Goal: Task Accomplishment & Management: Manage account settings

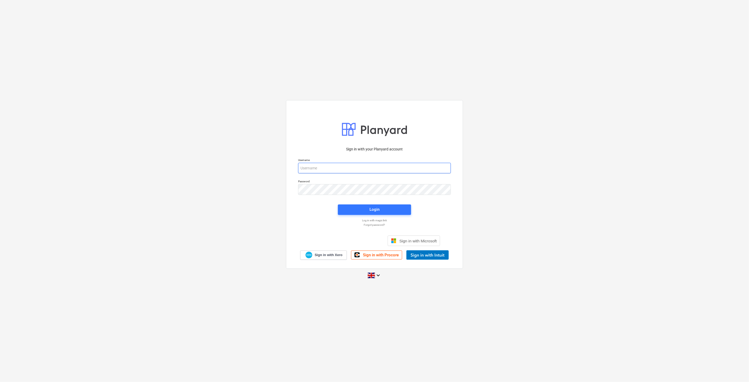
click at [351, 167] on input "email" at bounding box center [374, 168] width 153 height 11
type input "[EMAIL_ADDRESS][PERSON_NAME][DOMAIN_NAME]"
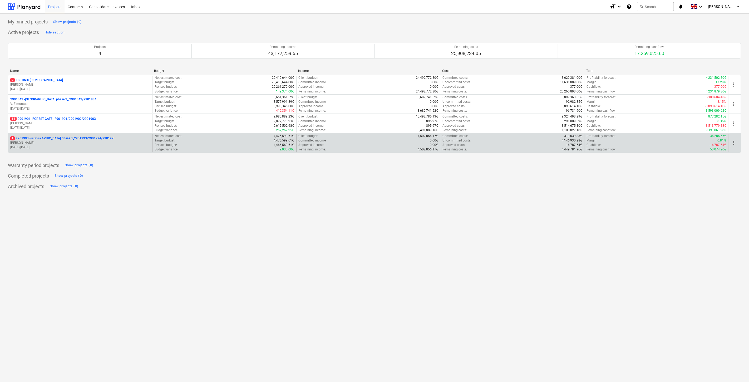
click at [88, 146] on p "[DATE] - [DATE]" at bounding box center [80, 147] width 140 height 4
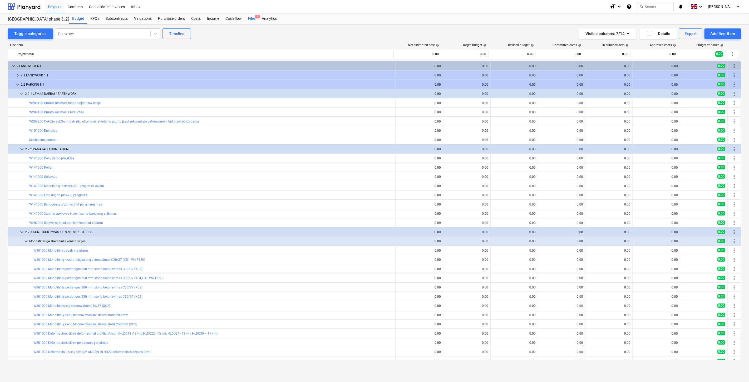
click at [253, 18] on div "Files 1" at bounding box center [252, 18] width 14 height 11
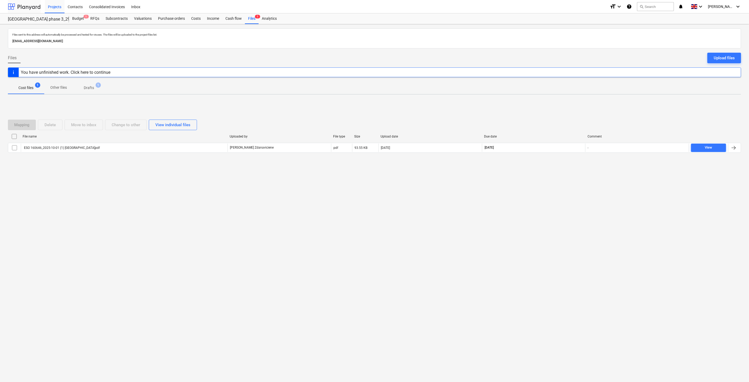
click at [31, 5] on div at bounding box center [24, 6] width 33 height 13
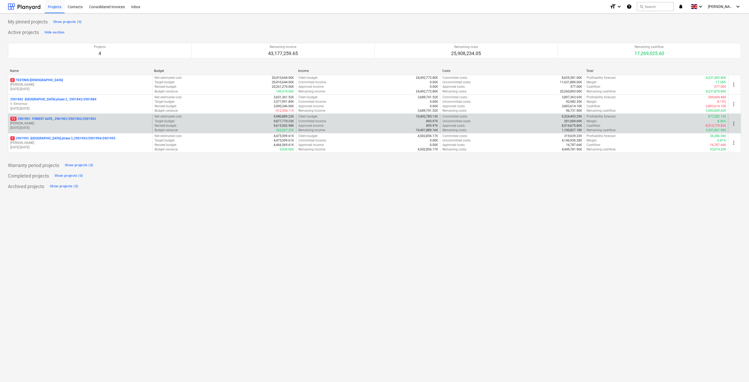
click at [46, 125] on p "[PERSON_NAME]" at bounding box center [80, 123] width 140 height 4
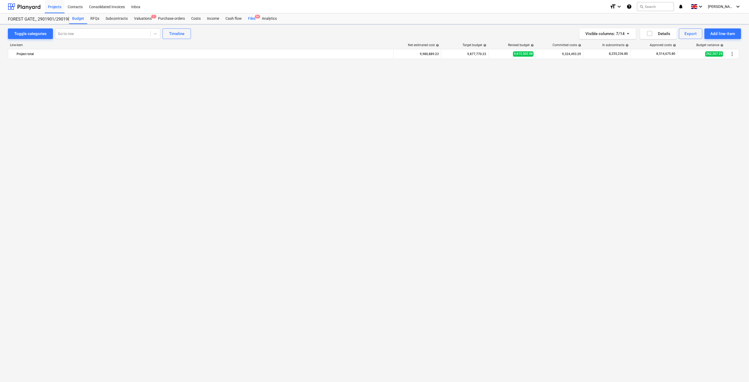
scroll to position [1282, 0]
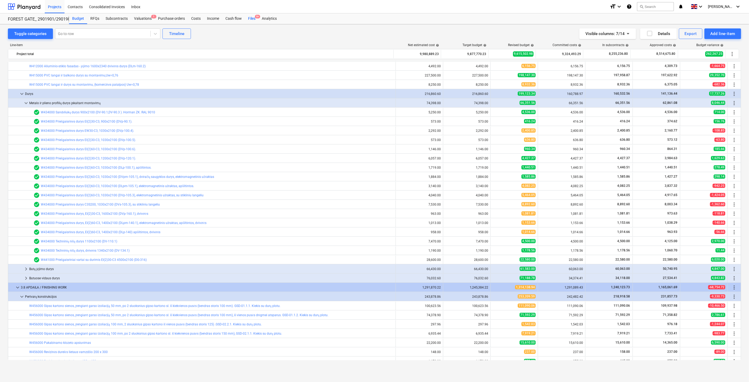
click at [252, 18] on div "Files 9+" at bounding box center [252, 18] width 14 height 11
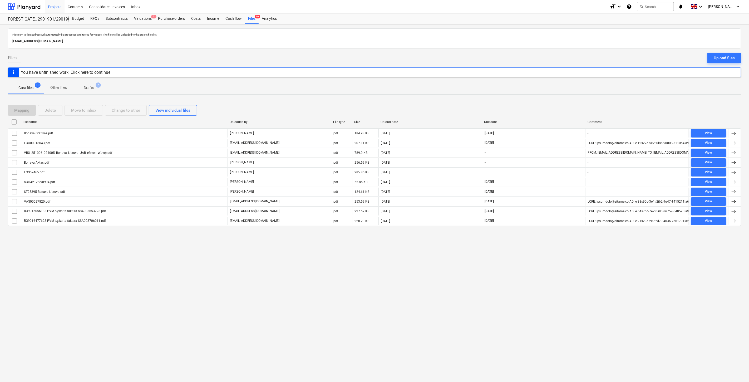
click at [519, 320] on div "Files sent to this address will automatically be processed and tested for virus…" at bounding box center [374, 203] width 749 height 358
click at [547, 299] on div "Files sent to this address will automatically be processed and tested for virus…" at bounding box center [374, 203] width 749 height 358
click at [559, 110] on div "Mapping Delete Move to inbox Change to other View individual files" at bounding box center [375, 110] width 734 height 11
click at [567, 101] on div "Mapping Delete Move to inbox Change to other View individual files File name Up…" at bounding box center [375, 168] width 734 height 138
click at [673, 9] on button "search Search" at bounding box center [655, 6] width 37 height 9
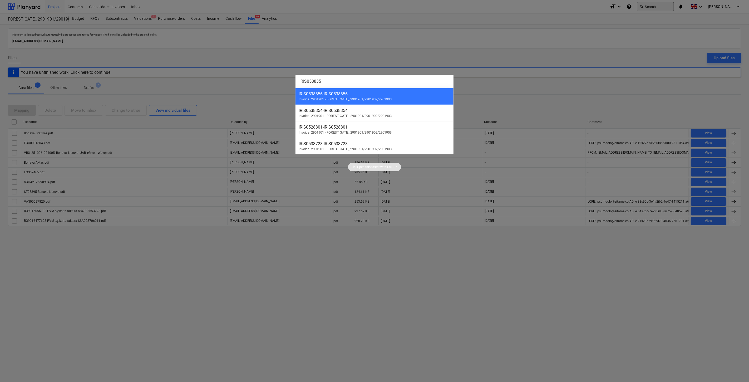
type input "IRIS0538356"
click at [376, 99] on span "Invoice | 2901901 - FOREST GATE_ 2901901/2901902/2901903" at bounding box center [345, 99] width 93 height 4
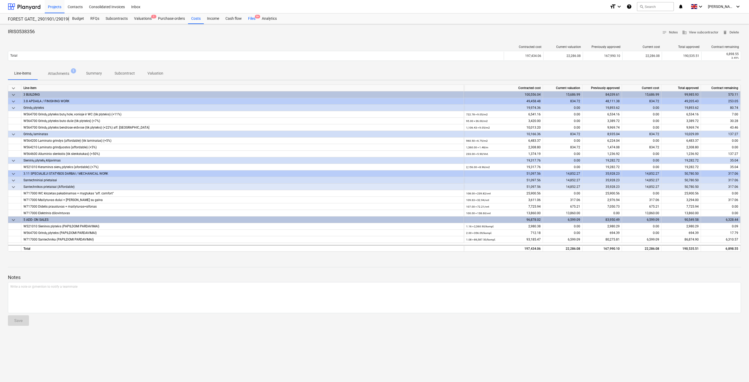
click at [255, 20] on div "Files 9+" at bounding box center [252, 18] width 14 height 11
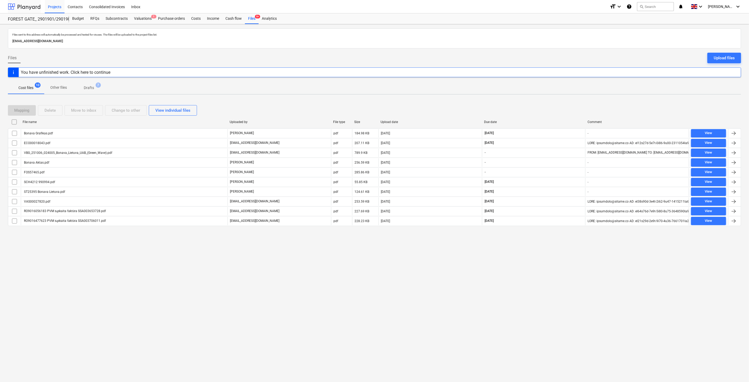
click at [29, 10] on div at bounding box center [24, 6] width 33 height 13
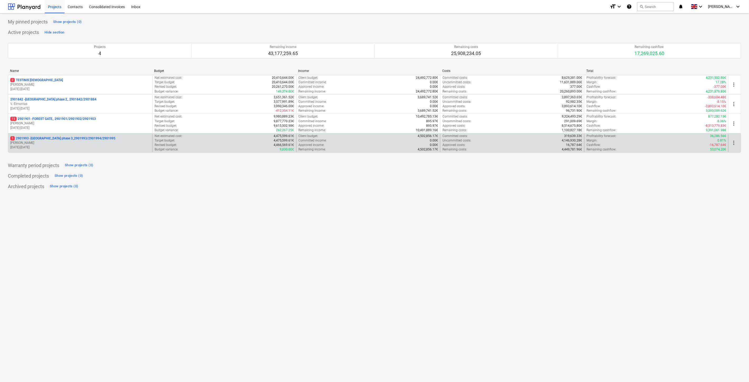
click at [42, 142] on p "[PERSON_NAME]" at bounding box center [80, 143] width 140 height 4
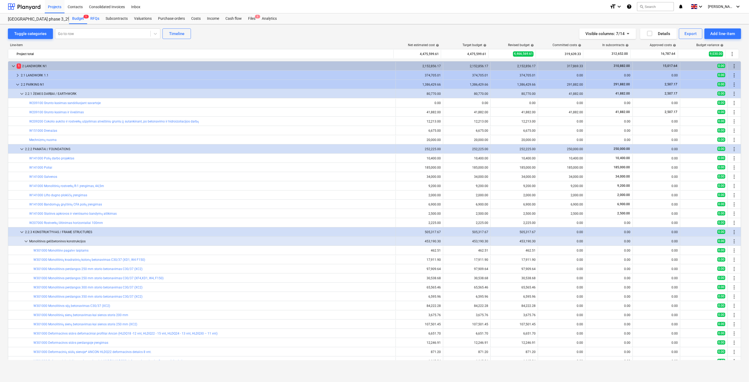
click at [96, 21] on div "RFQs" at bounding box center [94, 18] width 15 height 11
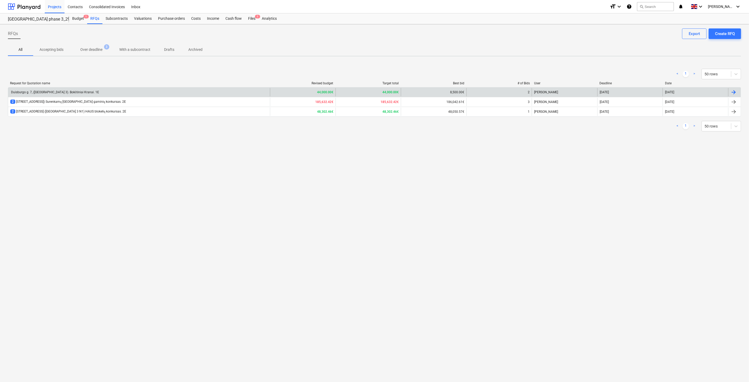
click at [124, 92] on div "Duisburgo g. 7, ([GEOGRAPHIC_DATA] 3). Bokštiniai Kranai. 1E" at bounding box center [139, 92] width 262 height 8
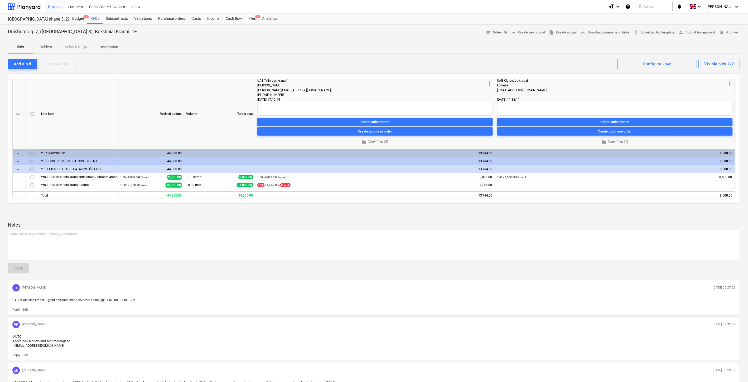
click at [50, 46] on p "Bidders" at bounding box center [46, 47] width 13 height 6
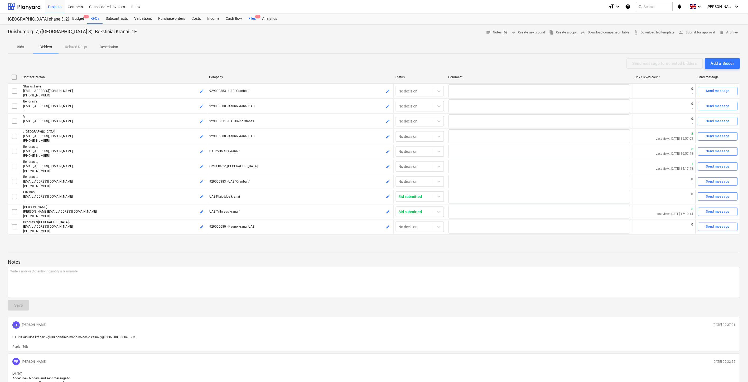
click at [246, 13] on div "Files 1" at bounding box center [252, 18] width 14 height 11
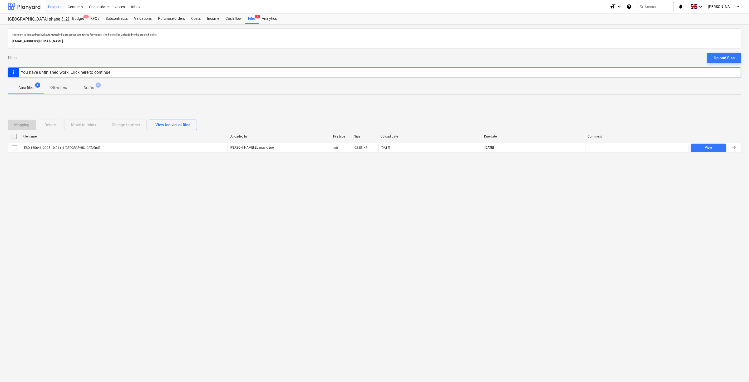
click at [27, 4] on div at bounding box center [24, 6] width 33 height 13
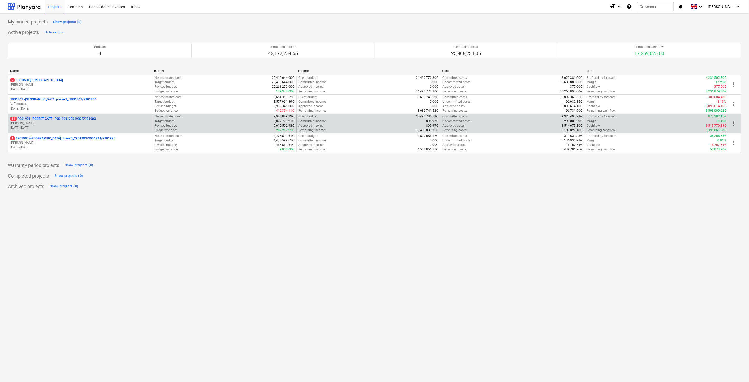
click at [45, 120] on p "11 2901901 - FOREST GATE_ 2901901/2901902/2901903" at bounding box center [53, 119] width 86 height 4
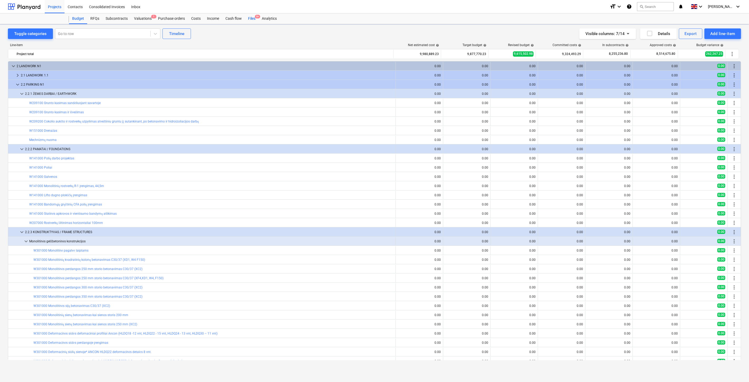
click at [252, 19] on div "Files 9+" at bounding box center [252, 18] width 14 height 11
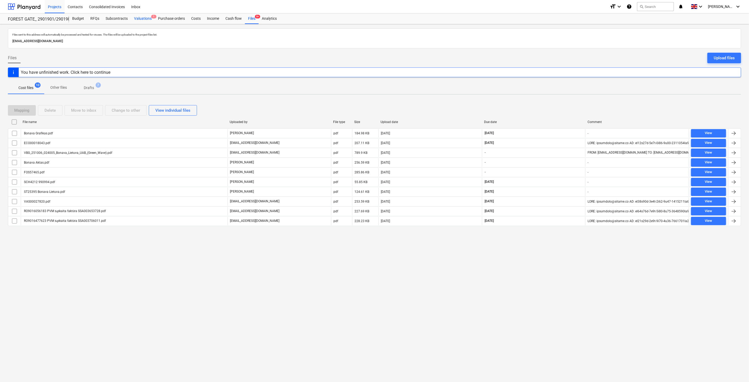
click at [141, 19] on div "Valuations 1" at bounding box center [143, 18] width 24 height 11
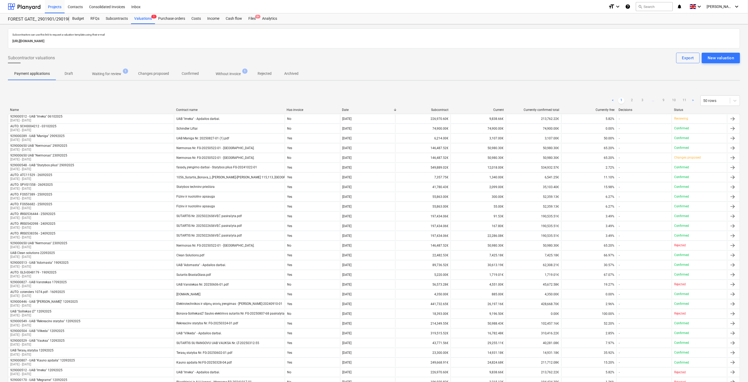
click at [113, 77] on span "Waiting for review 1" at bounding box center [106, 73] width 50 height 9
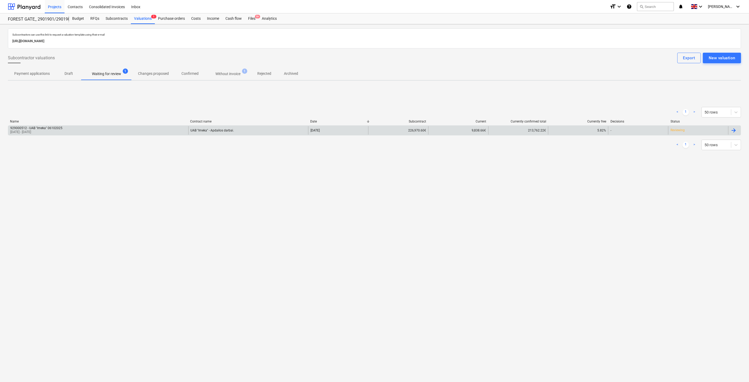
click at [248, 127] on div "UAB "Imeka" - Apdailos darbai." at bounding box center [248, 130] width 120 height 8
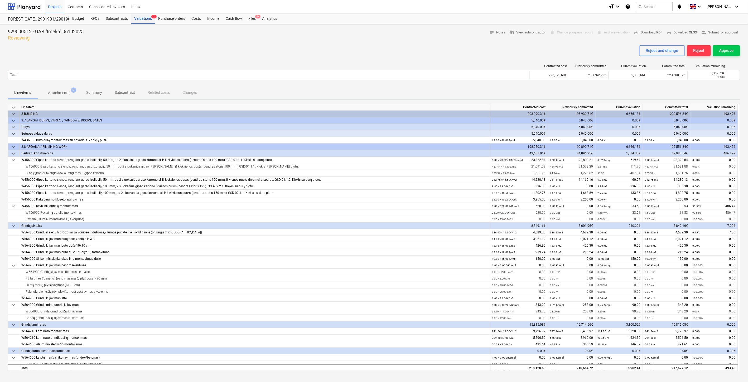
click at [150, 21] on div "Valuations 1" at bounding box center [143, 18] width 24 height 11
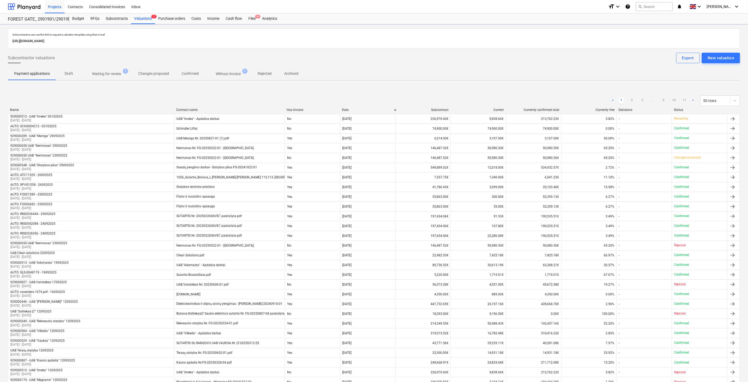
click at [230, 70] on span "Without invoice 1" at bounding box center [228, 73] width 46 height 9
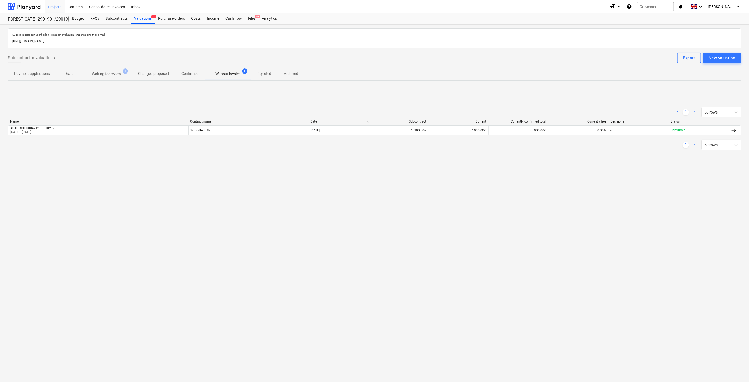
click at [336, 226] on div "Subcontractors can use this link to request a valuation template using their e-…" at bounding box center [374, 203] width 749 height 358
click at [366, 208] on div "Subcontractors can use this link to request a valuation template using their e-…" at bounding box center [374, 203] width 749 height 358
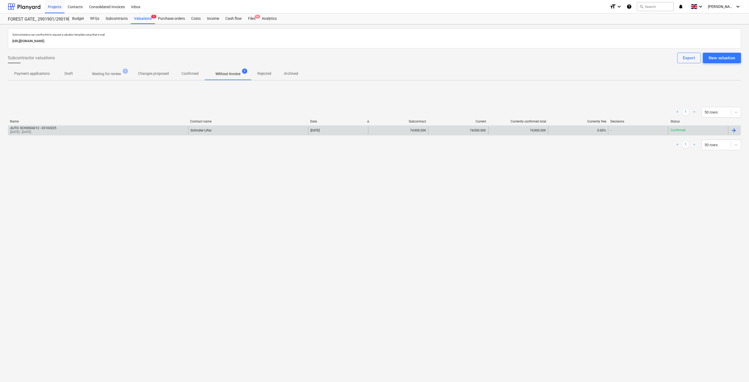
click at [159, 134] on div "AUTO: SCH0004212 - 03102025 [DATE] - [DATE]" at bounding box center [98, 130] width 180 height 8
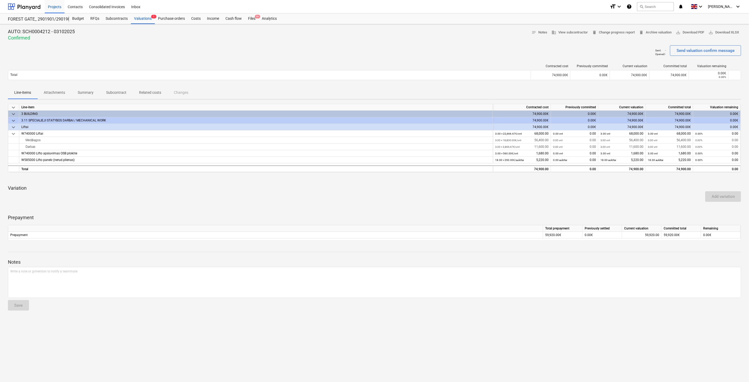
drag, startPoint x: 249, startPoint y: 16, endPoint x: 277, endPoint y: 3, distance: 30.6
click at [249, 16] on div "Files 9+" at bounding box center [252, 18] width 14 height 11
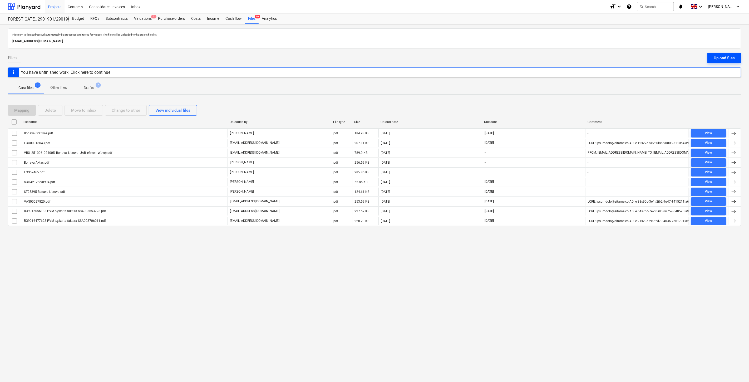
click at [716, 53] on button "Upload files" at bounding box center [725, 58] width 34 height 11
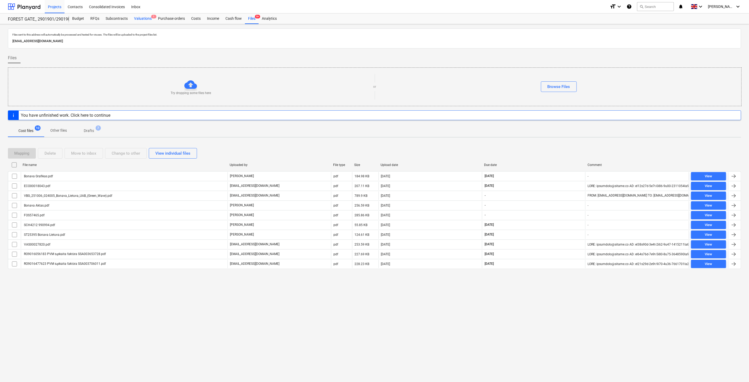
click at [150, 19] on div "Valuations 1" at bounding box center [143, 18] width 24 height 11
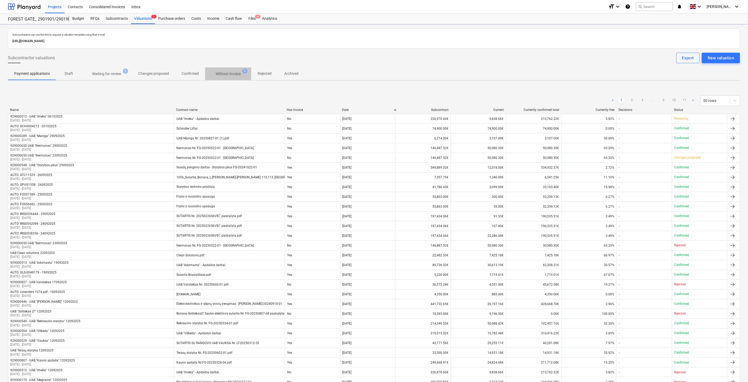
click at [226, 71] on span "Without invoice 1" at bounding box center [227, 73] width 33 height 5
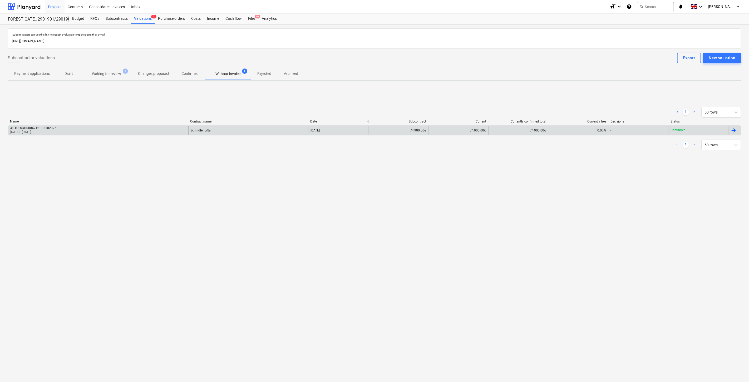
click at [209, 133] on div "Schindler Liftai" at bounding box center [248, 130] width 120 height 8
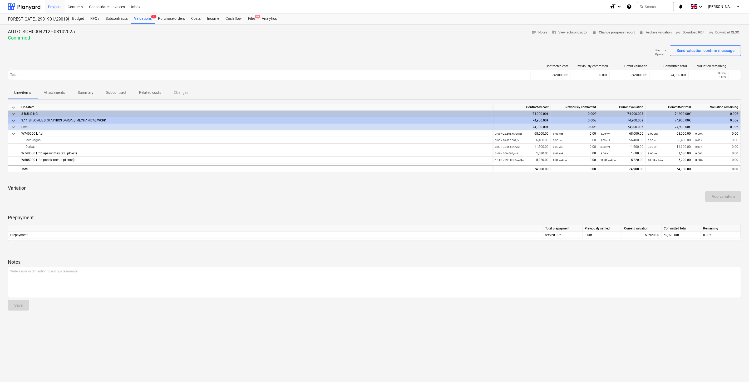
click at [52, 91] on p "Attachments" at bounding box center [54, 93] width 21 height 6
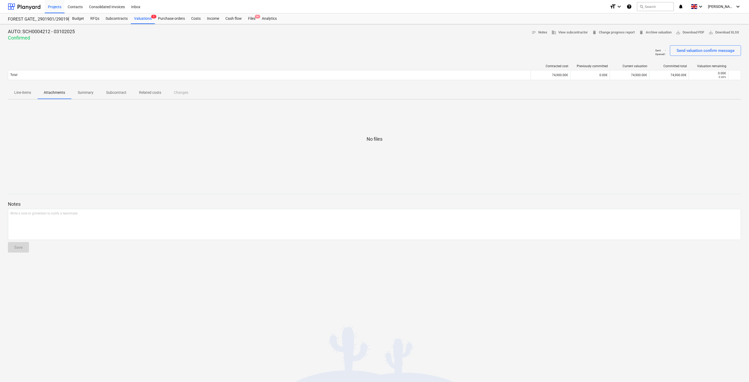
click at [23, 88] on button "Line-items" at bounding box center [23, 92] width 30 height 13
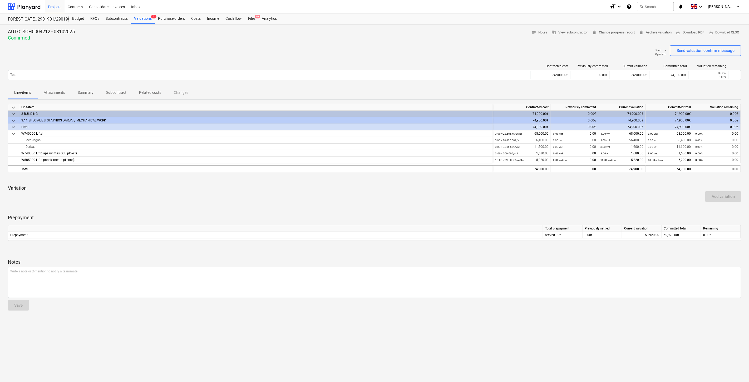
click at [403, 48] on div "Sent : - Opened : - Send valuation confirm message" at bounding box center [375, 52] width 734 height 15
click at [426, 37] on div "AUTO: SCH0004212 - 03102025 Confirmed notes Notes business View subcontractor d…" at bounding box center [375, 34] width 734 height 13
click at [255, 21] on div "Files 9+" at bounding box center [252, 18] width 14 height 11
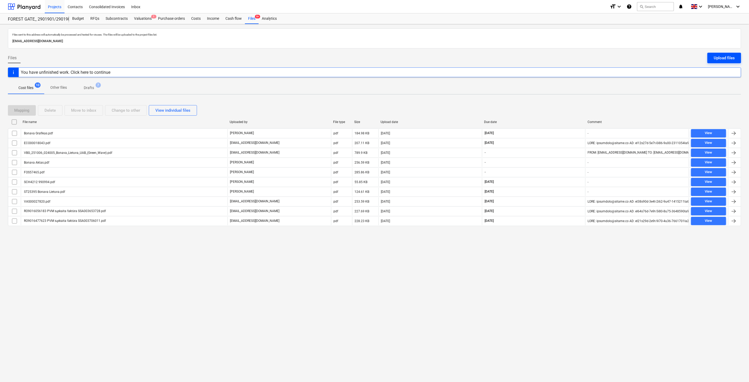
click at [736, 60] on button "Upload files" at bounding box center [725, 58] width 34 height 11
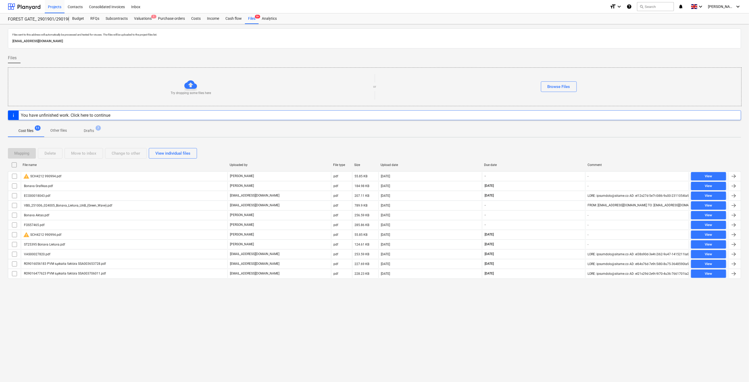
click at [100, 134] on span "Drafts 7" at bounding box center [88, 130] width 31 height 9
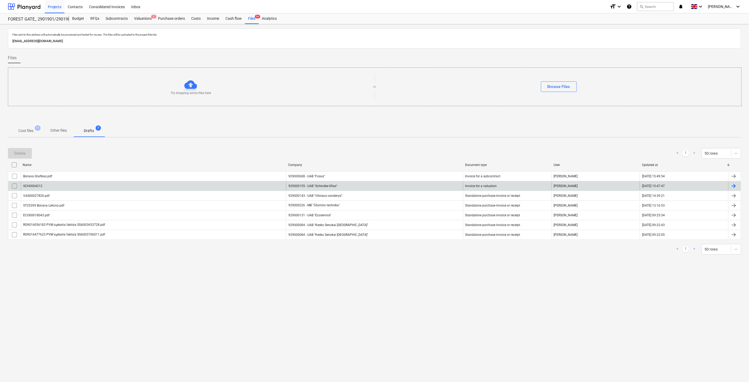
click at [74, 185] on div "SCH0004212" at bounding box center [153, 186] width 265 height 8
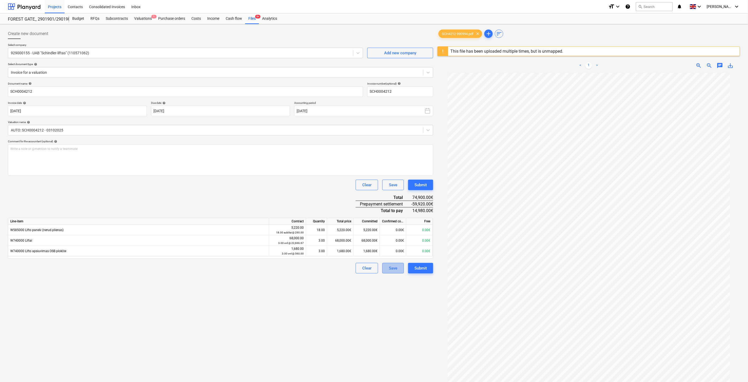
click at [395, 272] on div "Save" at bounding box center [393, 268] width 8 height 7
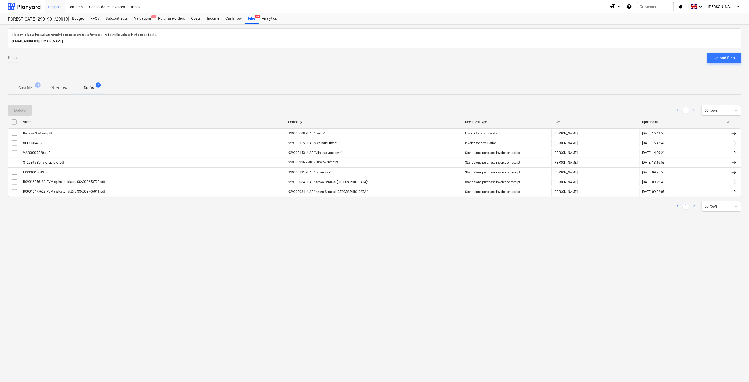
click at [32, 90] on p "Cost files" at bounding box center [25, 88] width 15 height 6
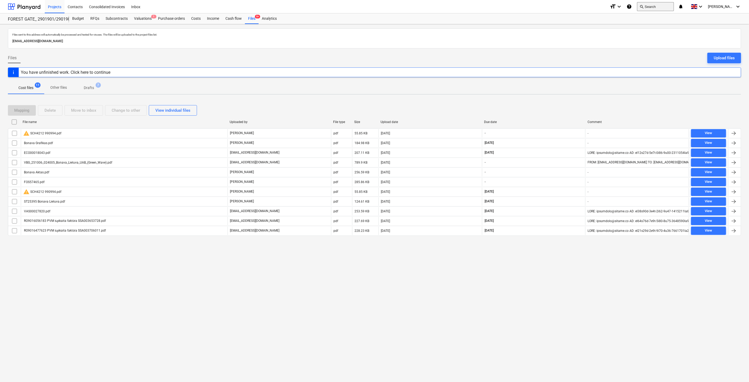
click at [657, 9] on button "search Search" at bounding box center [655, 6] width 37 height 9
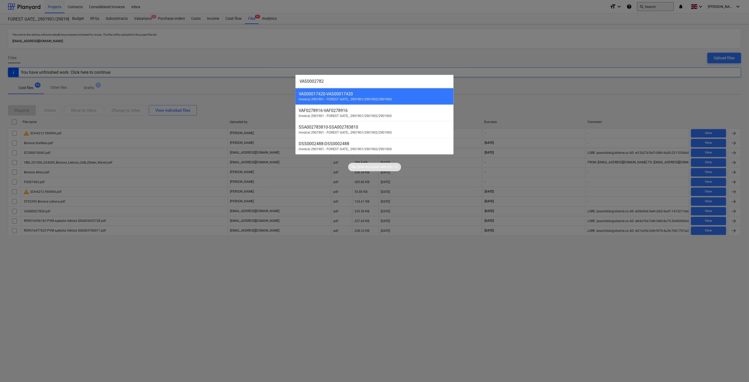
type input "VAS00027820"
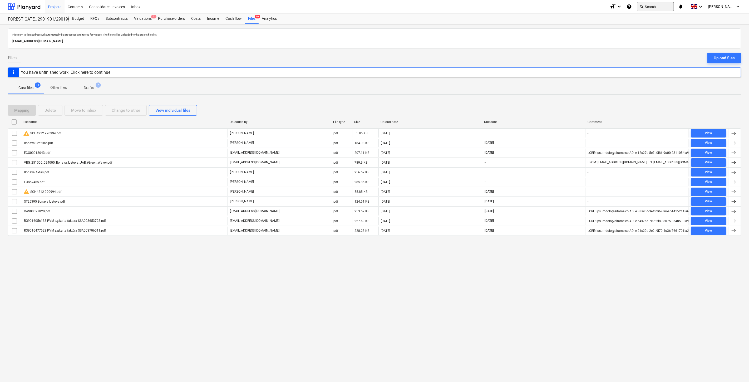
click at [654, 9] on button "search Search" at bounding box center [655, 6] width 37 height 9
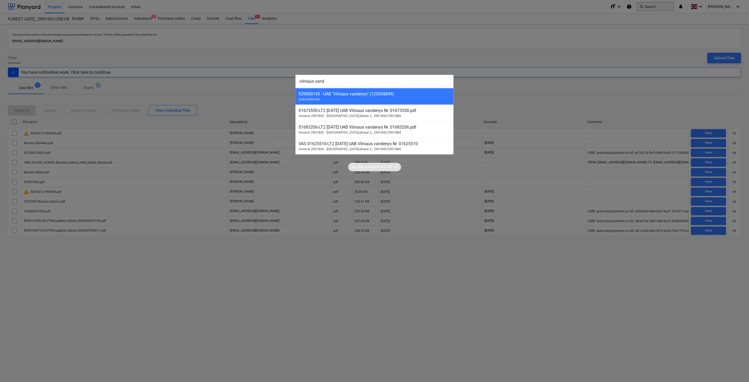
type input "vilniaus vande"
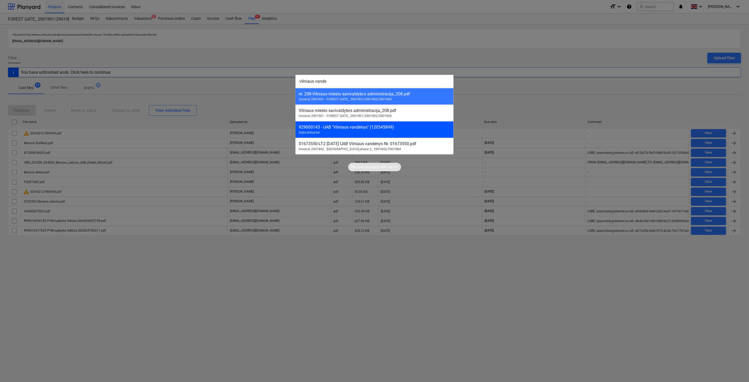
click at [372, 128] on div "929000143 - UAB "Vilniaus vandenys" (120545849)" at bounding box center [375, 127] width 152 height 5
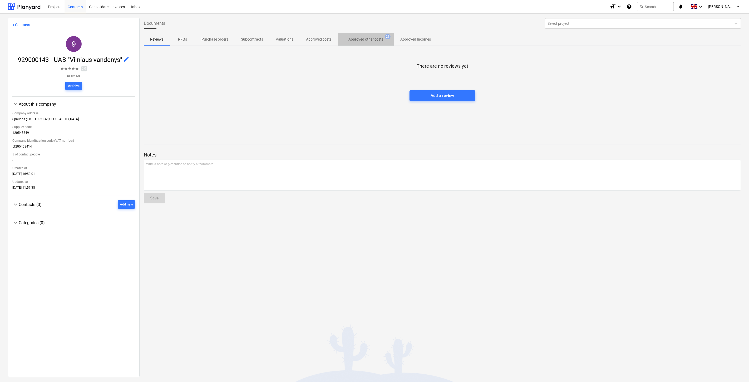
click at [381, 40] on p "Approved other costs" at bounding box center [366, 40] width 35 height 6
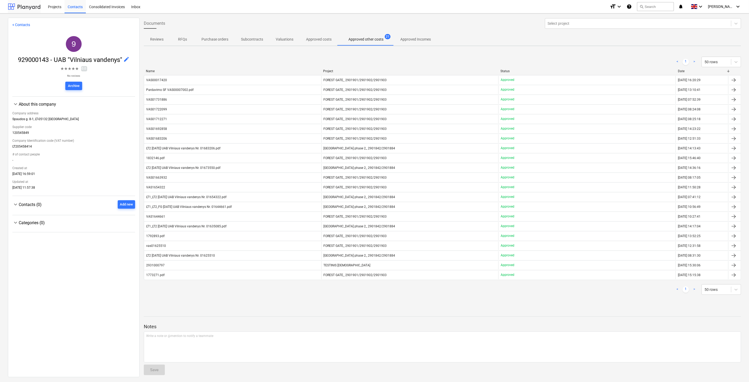
click at [24, 3] on div at bounding box center [24, 6] width 33 height 13
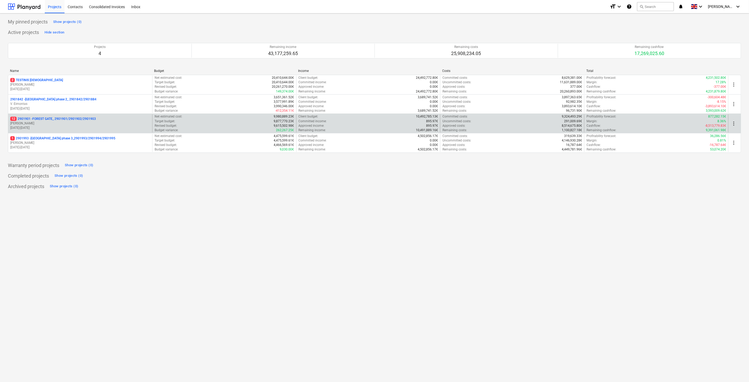
click at [61, 126] on p "[DATE] - [DATE]" at bounding box center [80, 128] width 140 height 4
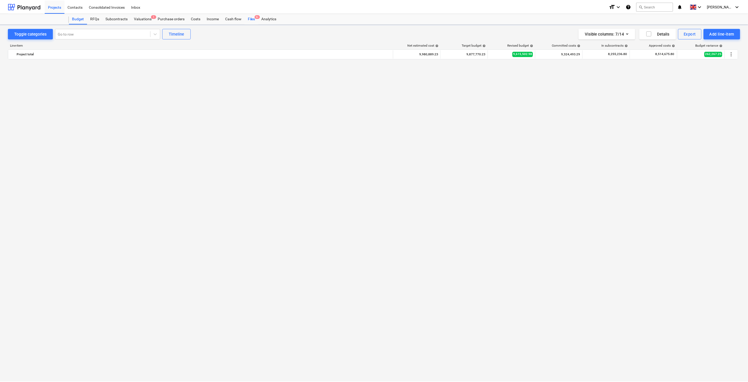
scroll to position [1282, 0]
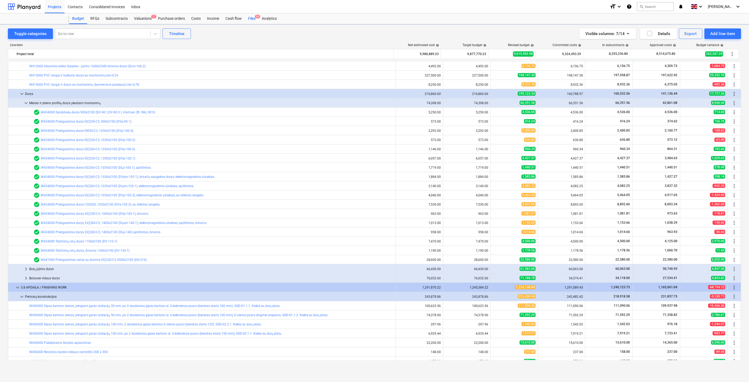
click at [252, 17] on div "Files 9+" at bounding box center [252, 18] width 14 height 11
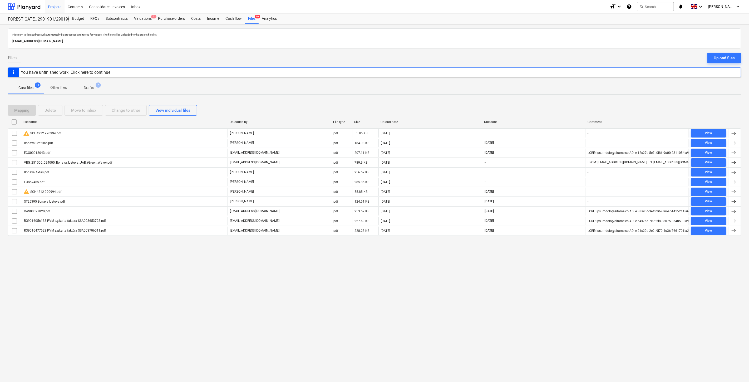
click at [348, 285] on div "Files sent to this address will automatically be processed and tested for virus…" at bounding box center [374, 203] width 749 height 358
click at [354, 280] on div "Files sent to this address will automatically be processed and tested for virus…" at bounding box center [374, 203] width 749 height 358
click at [139, 16] on div "Valuations 1" at bounding box center [143, 18] width 24 height 11
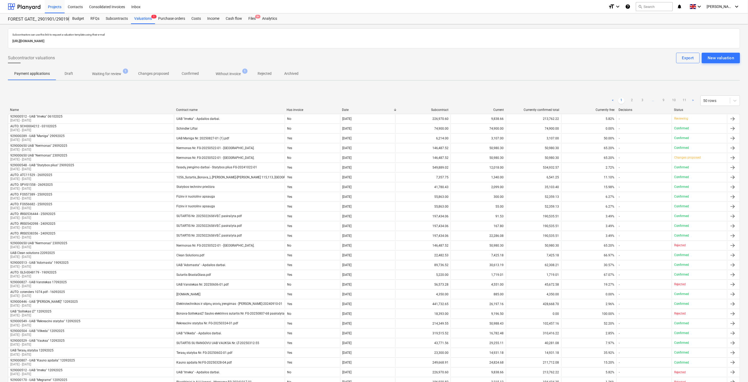
click at [194, 74] on p "Confirmed" at bounding box center [190, 74] width 17 height 6
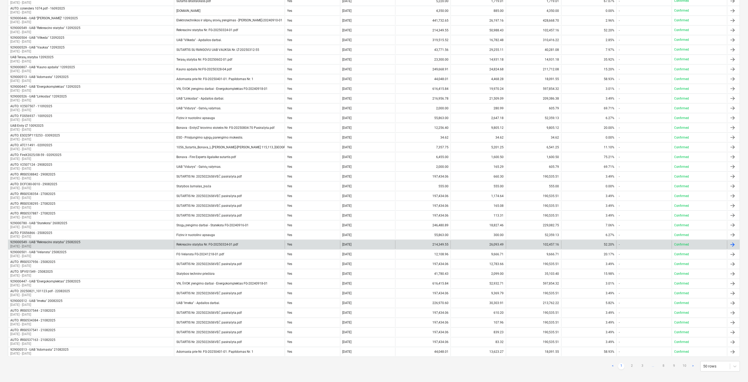
scroll to position [250, 0]
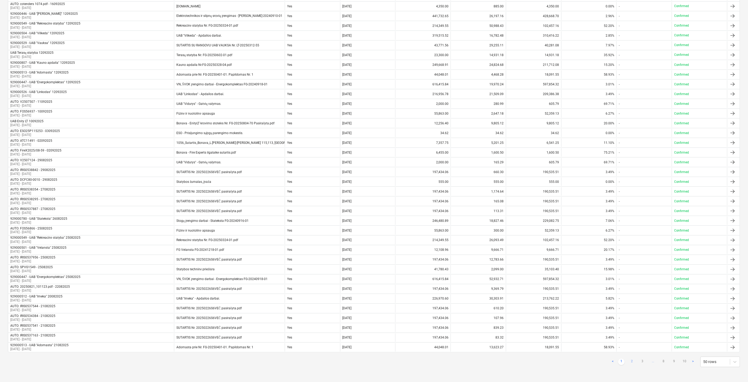
click at [630, 362] on link "2" at bounding box center [631, 362] width 6 height 6
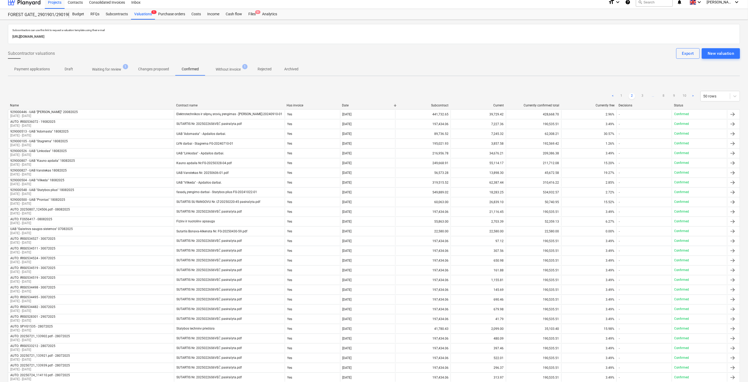
scroll to position [0, 0]
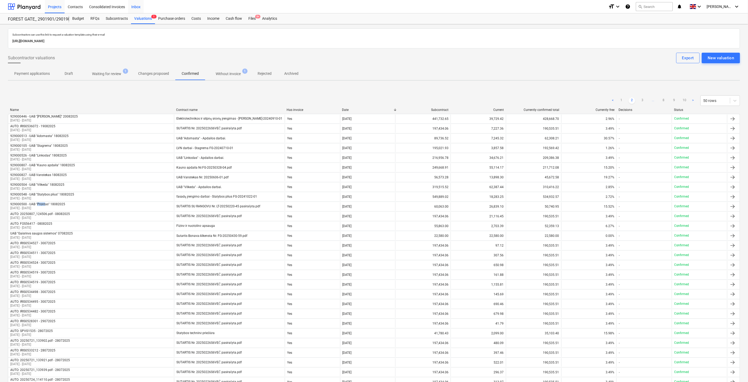
drag, startPoint x: 118, startPoint y: 14, endPoint x: 132, endPoint y: 12, distance: 14.1
click at [118, 14] on div "Subcontracts" at bounding box center [117, 18] width 28 height 11
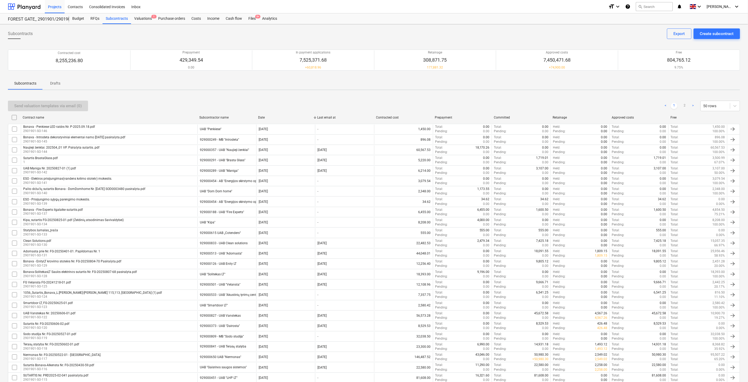
scroll to position [291, 0]
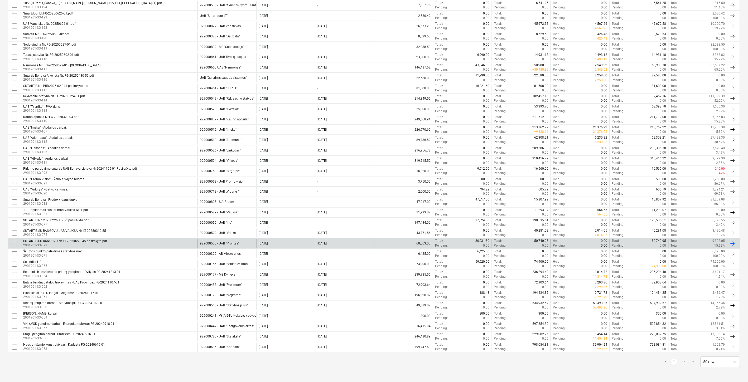
click at [165, 242] on div "SUTARTIS SU RANGOVU Nr. LT-20250220-45 pasirašyta.pdf 2901901-SO-073" at bounding box center [109, 243] width 177 height 9
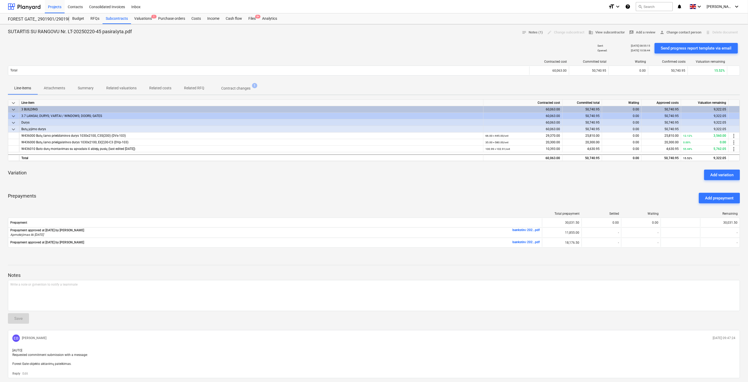
click at [126, 88] on p "Related valuations" at bounding box center [121, 88] width 30 height 6
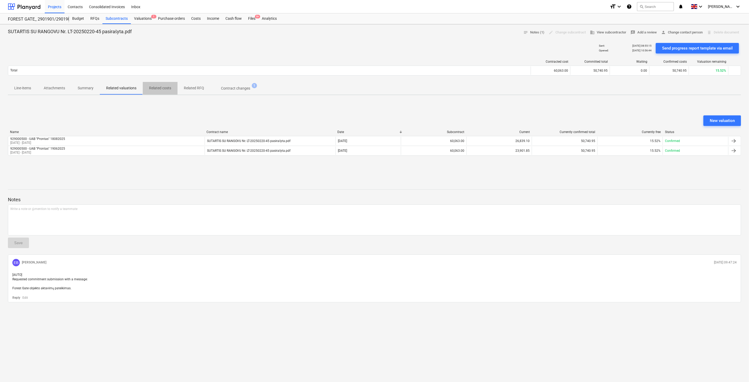
click at [162, 87] on p "Related costs" at bounding box center [160, 88] width 22 height 6
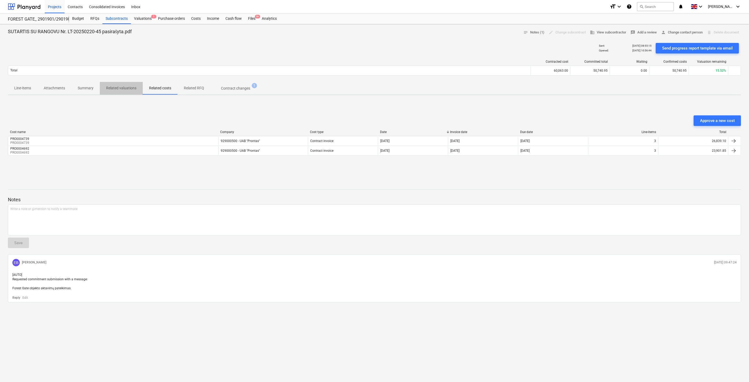
click at [114, 88] on p "Related valuations" at bounding box center [121, 88] width 30 height 6
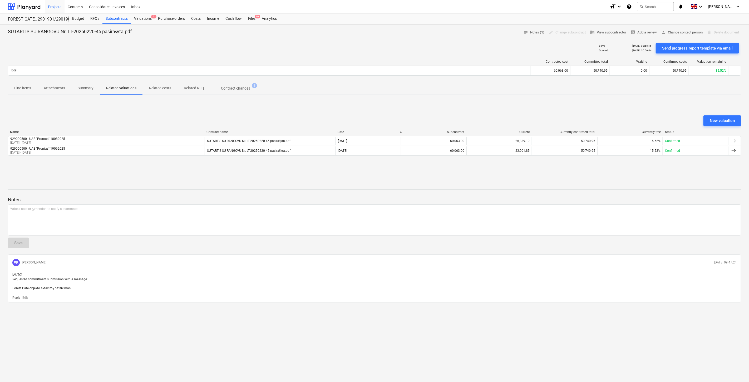
click at [572, 114] on div "New valuation Name Contract name Date Subcontract Current Currently confirmed t…" at bounding box center [375, 138] width 734 height 79
click at [581, 108] on div "New valuation Name Contract name Date Subcontract Current Currently confirmed t…" at bounding box center [375, 138] width 734 height 79
click at [585, 106] on div "New valuation Name Contract name Date Subcontract Current Currently confirmed t…" at bounding box center [375, 138] width 734 height 79
click at [588, 104] on div "New valuation Name Contract name Date Subcontract Current Currently confirmed t…" at bounding box center [375, 138] width 734 height 79
click at [657, 98] on div "SUTARTIS SU RANGOVU Nr. LT-20250220-45 pasirašyta.pdf notes Notes (1) edit Chan…" at bounding box center [374, 203] width 749 height 358
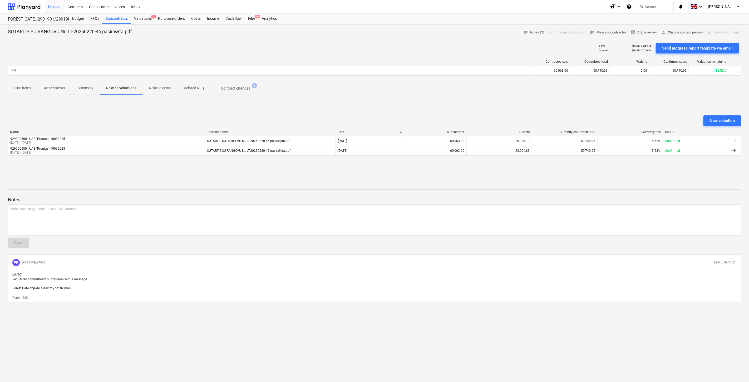
click at [657, 98] on div "SUTARTIS SU RANGOVU Nr. LT-20250220-45 pasirašyta.pdf notes Notes (1) edit Chan…" at bounding box center [374, 203] width 749 height 358
click at [648, 100] on div "New valuation Name Contract name Date Subcontract Current Currently confirmed t…" at bounding box center [375, 138] width 734 height 79
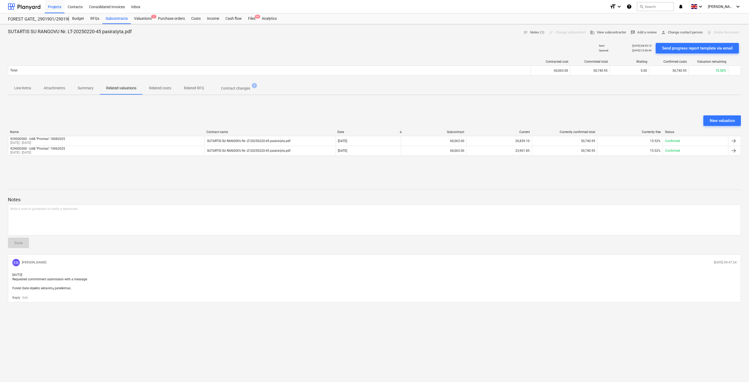
click at [648, 100] on div "New valuation Name Contract name Date Subcontract Current Currently confirmed t…" at bounding box center [375, 138] width 734 height 79
click at [650, 99] on div "New valuation Name Contract name Date Subcontract Current Currently confirmed t…" at bounding box center [375, 138] width 734 height 79
click at [171, 88] on p "Related costs" at bounding box center [160, 88] width 22 height 6
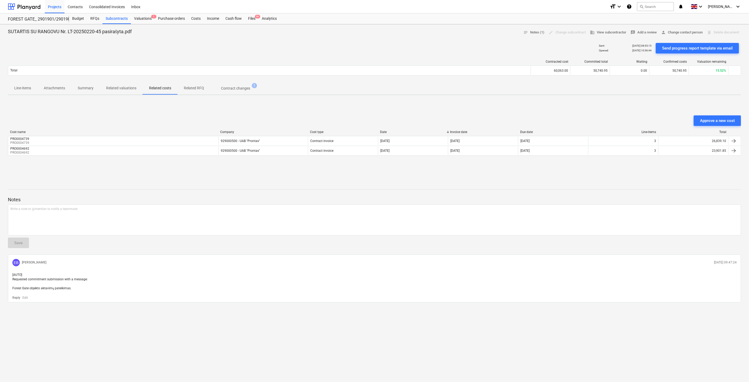
drag, startPoint x: 146, startPoint y: 19, endPoint x: 199, endPoint y: 4, distance: 55.1
click at [146, 19] on div "Valuations 1" at bounding box center [143, 18] width 24 height 11
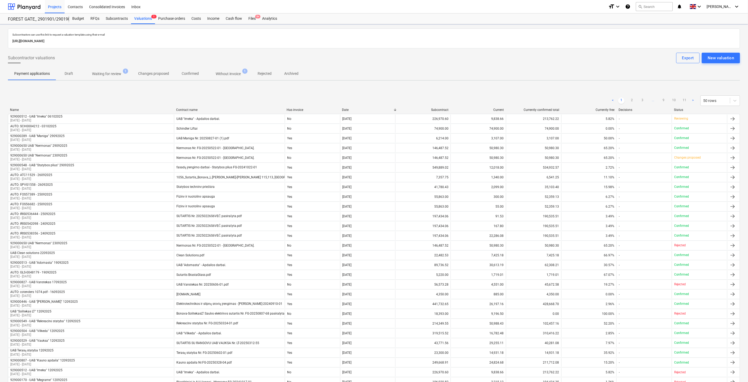
click at [262, 74] on p "Rejected" at bounding box center [264, 74] width 14 height 6
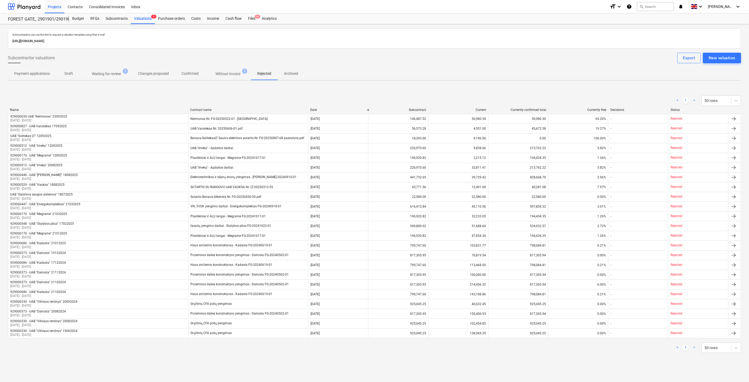
click at [399, 76] on div "Payment applications Draft Waiting for review 1 Changes proposed Confirmed With…" at bounding box center [375, 73] width 734 height 13
click at [387, 101] on div "< 1 > 50 rows" at bounding box center [375, 100] width 734 height 11
click at [412, 86] on div "Subcontractors can use this link to request a valuation template using their e-…" at bounding box center [375, 195] width 734 height 335
click at [228, 76] on p "Without invoice" at bounding box center [228, 74] width 25 height 6
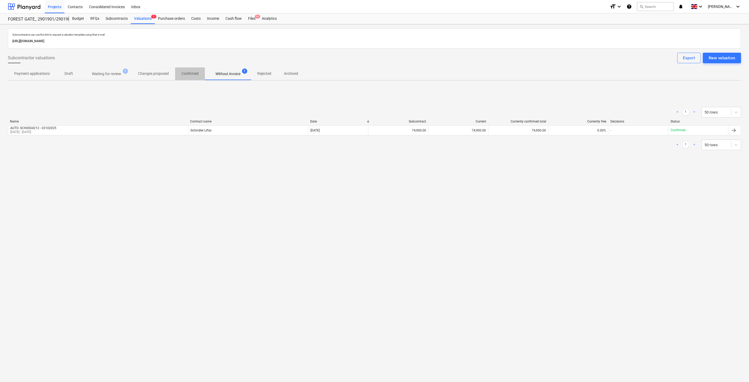
click at [188, 75] on p "Confirmed" at bounding box center [190, 74] width 17 height 6
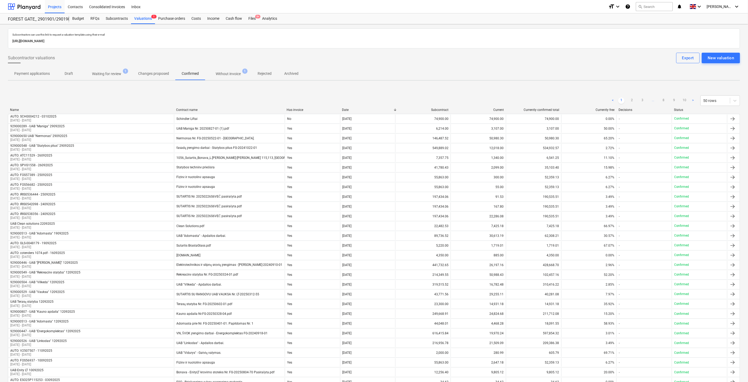
click at [313, 96] on div "< 1 2 3 ... 8 9 10 > 50 rows" at bounding box center [374, 100] width 732 height 11
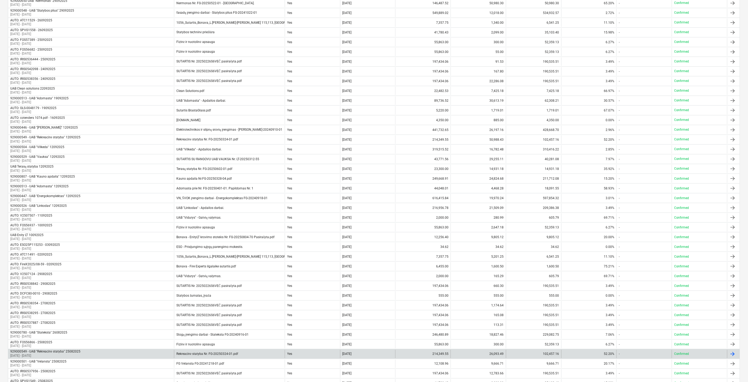
scroll to position [250, 0]
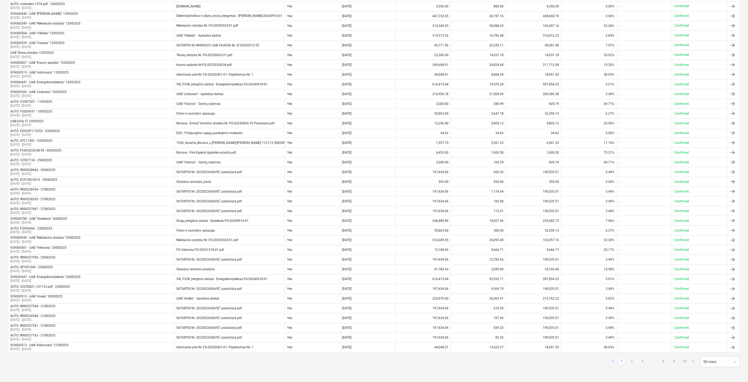
click at [630, 361] on link "2" at bounding box center [631, 362] width 6 height 6
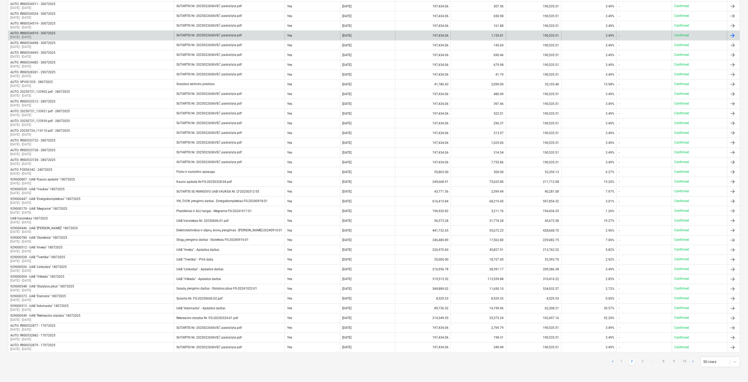
scroll to position [13, 0]
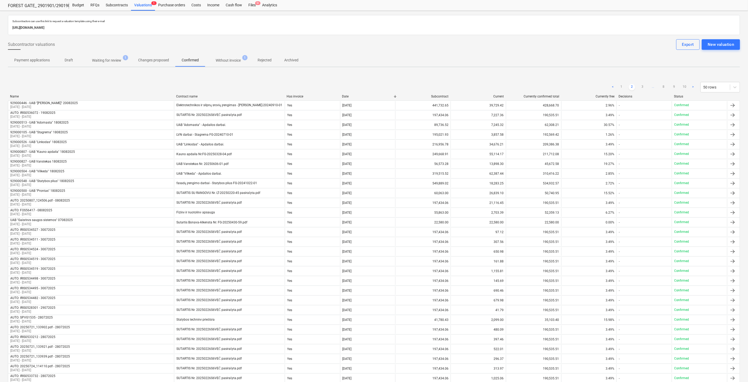
drag, startPoint x: 116, startPoint y: 9, endPoint x: 128, endPoint y: 6, distance: 11.8
click at [116, 9] on div "Subcontracts" at bounding box center [117, 5] width 28 height 11
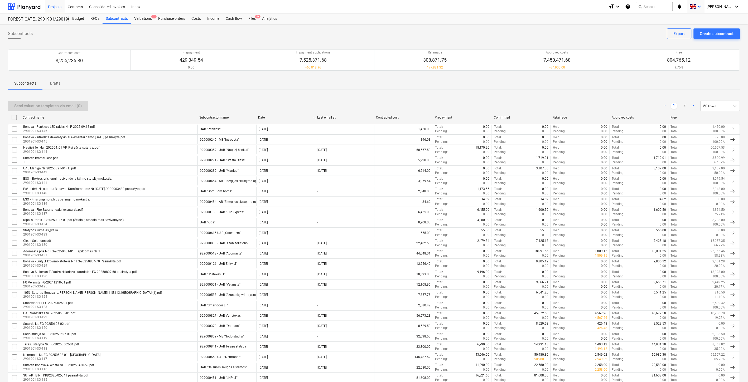
scroll to position [291, 0]
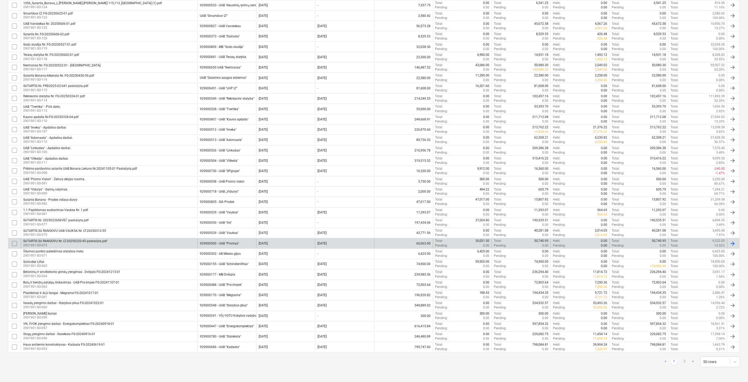
click at [138, 241] on div "SUTARTIS SU RANGOVU Nr. LT-20250220-45 pasirašyta.pdf 2901901-SO-073" at bounding box center [109, 243] width 177 height 9
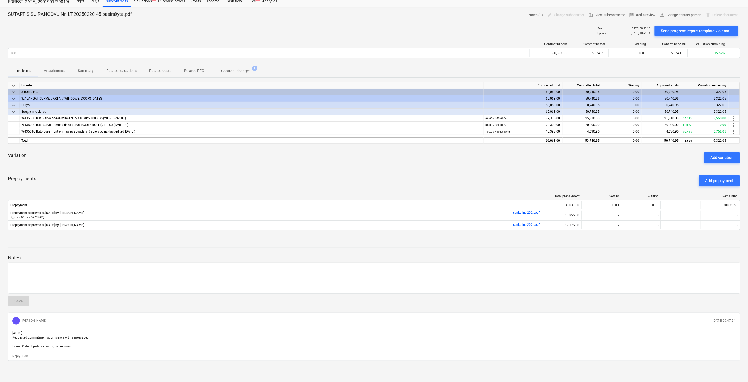
scroll to position [17, 0]
click at [507, 180] on div "Prepayments Add prepayment" at bounding box center [374, 180] width 732 height 19
click at [526, 169] on div "keyboard_arrow_down Line-item Contracted cost Committed total Waiting Approved …" at bounding box center [374, 159] width 732 height 155
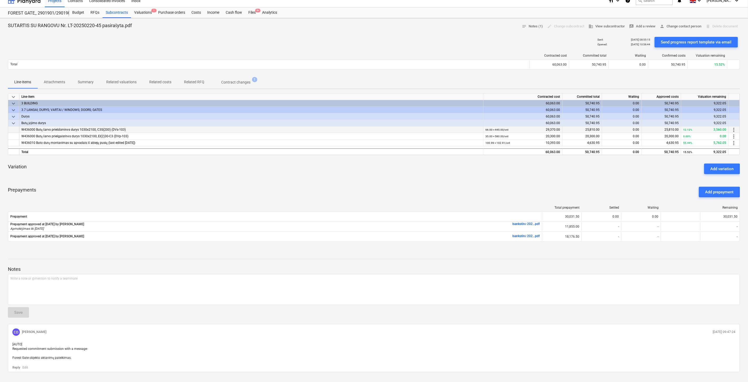
scroll to position [0, 0]
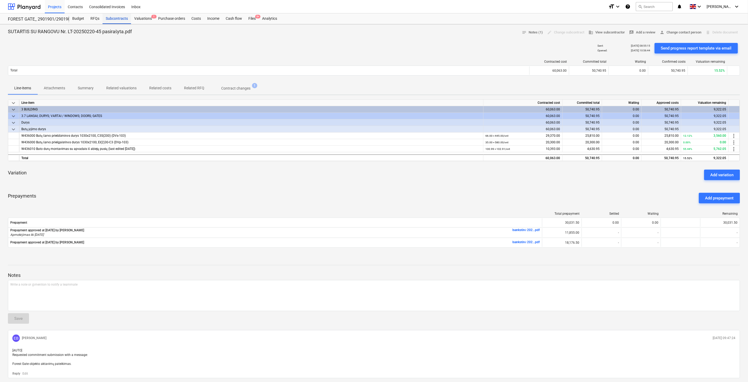
click at [120, 20] on div "Subcontracts" at bounding box center [117, 18] width 28 height 11
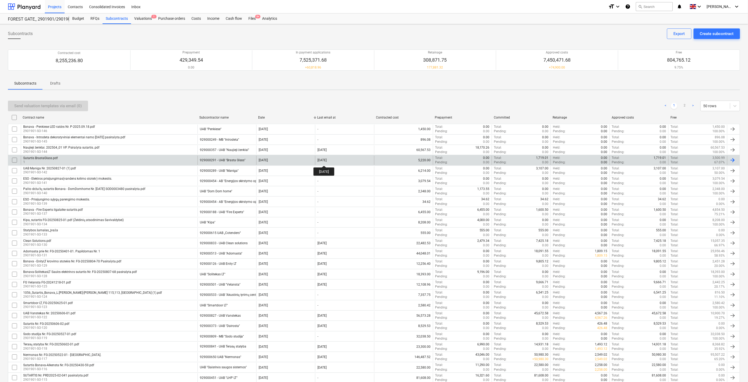
scroll to position [291, 0]
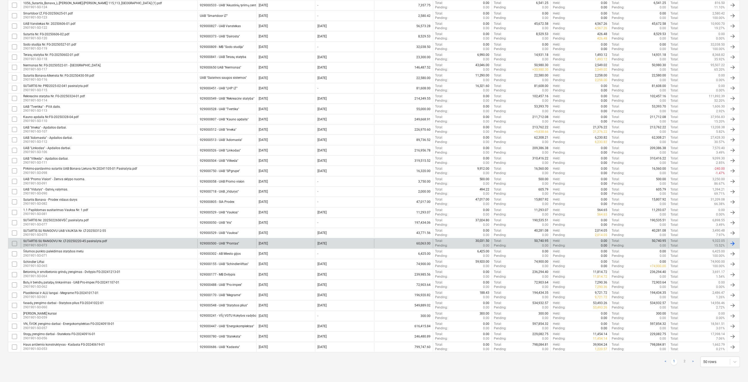
click at [15, 243] on input "checkbox" at bounding box center [14, 244] width 8 height 8
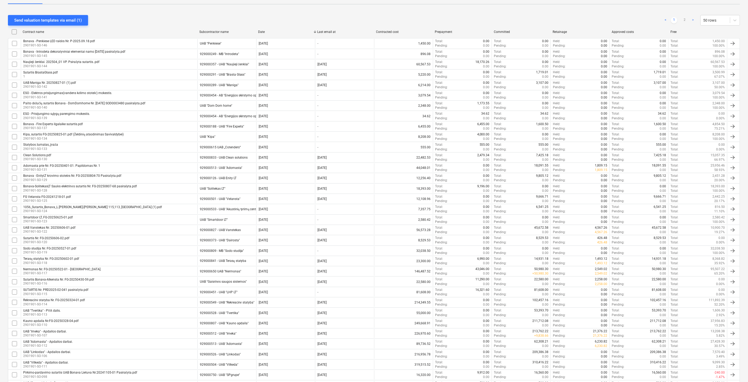
scroll to position [0, 0]
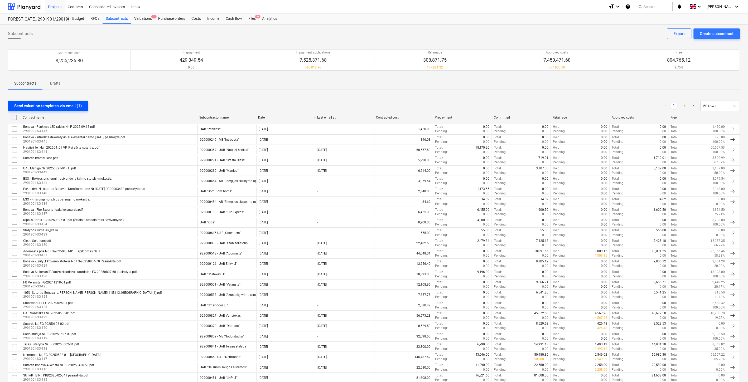
click at [61, 104] on div "Send valuation templates via email (1)" at bounding box center [47, 106] width 67 height 7
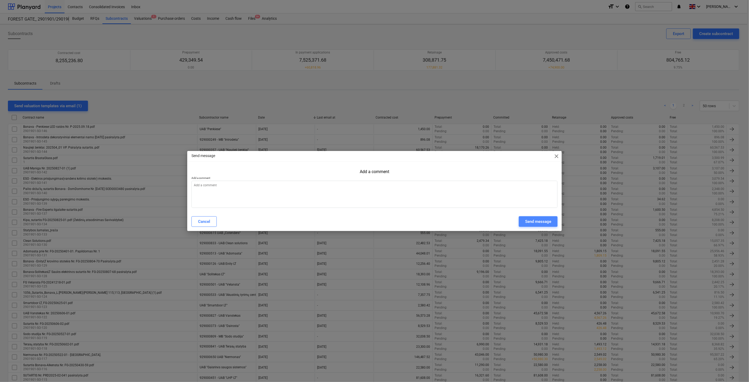
click at [527, 225] on div "Send message" at bounding box center [538, 221] width 26 height 7
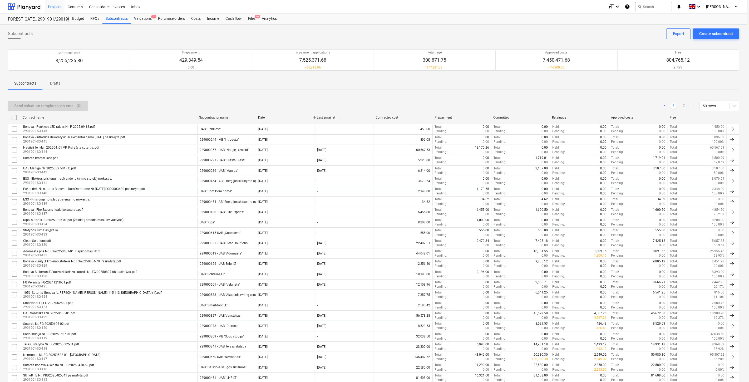
type textarea "x"
click at [249, 20] on div "Files 9+" at bounding box center [252, 18] width 14 height 11
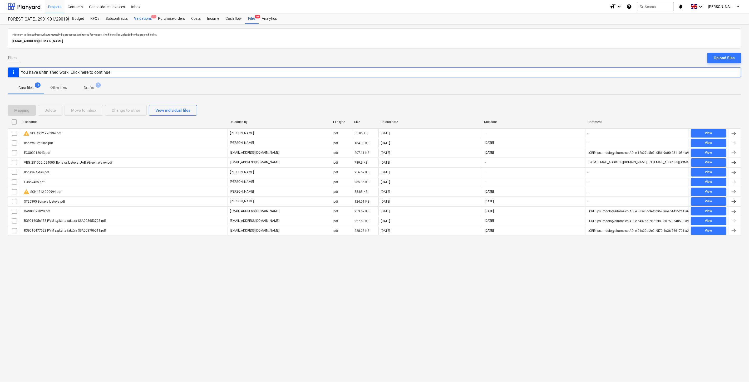
click at [136, 21] on div "Valuations 1" at bounding box center [143, 18] width 24 height 11
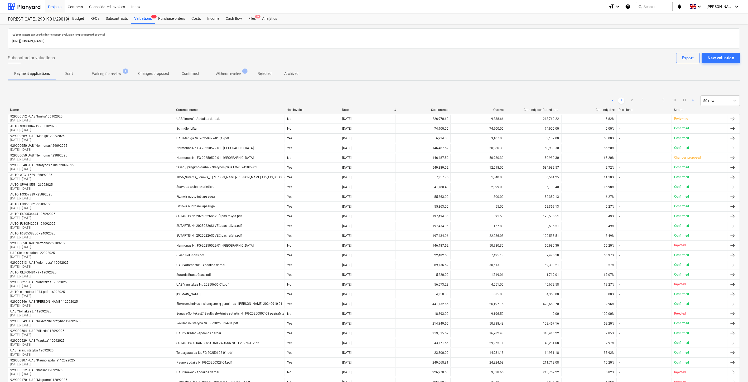
click at [208, 90] on div "< 1 2 3 ... 9 10 11 > 50 rows Name Contract name Has invoice Date Subcontract C…" at bounding box center [374, 356] width 732 height 534
click at [183, 78] on button "Confirmed" at bounding box center [190, 73] width 30 height 13
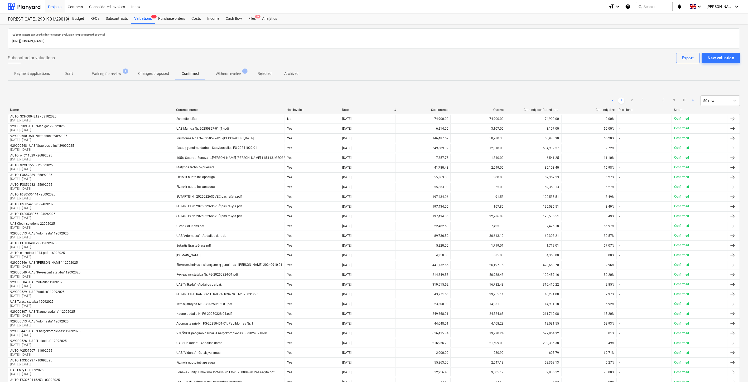
click at [285, 91] on div "< 1 2 3 ... 8 9 10 > 50 rows Name Contract name Has invoice Date Subcontract Cu…" at bounding box center [374, 356] width 732 height 534
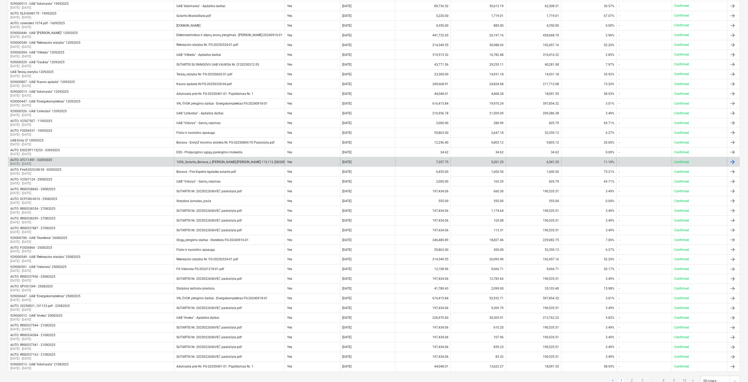
scroll to position [250, 0]
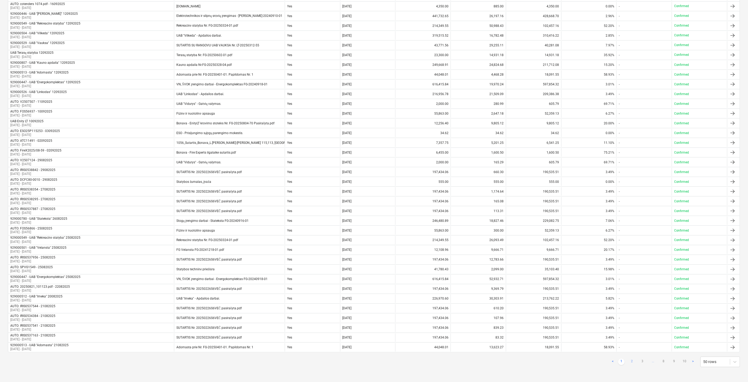
click at [629, 361] on link "2" at bounding box center [631, 362] width 6 height 6
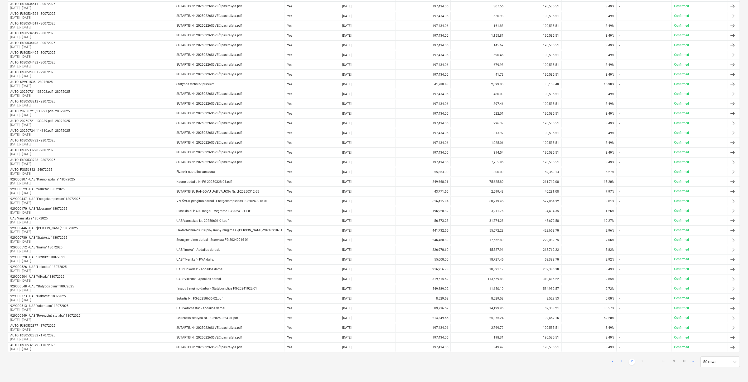
click at [621, 360] on link "1" at bounding box center [621, 362] width 6 height 6
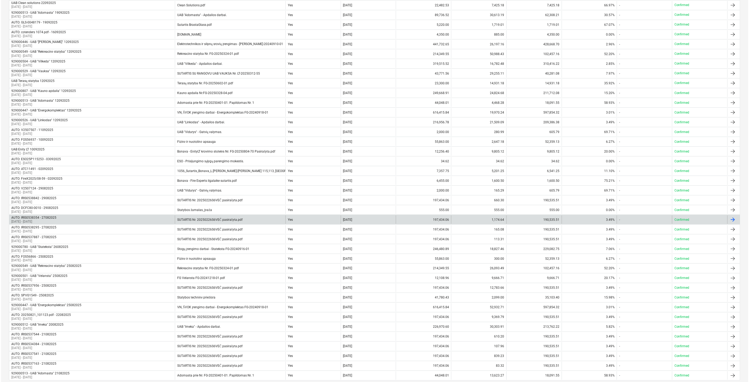
scroll to position [0, 0]
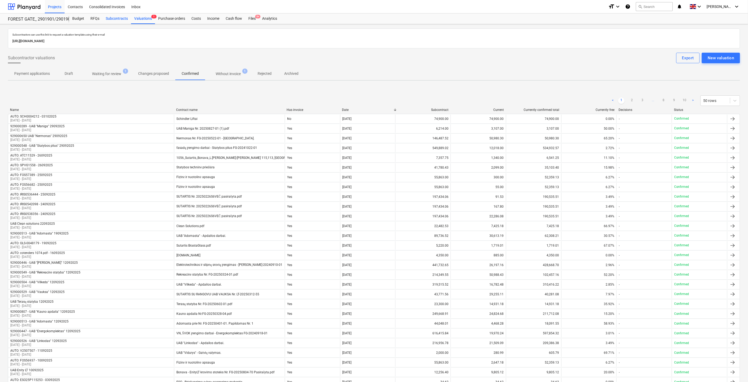
click at [126, 20] on div "Subcontracts" at bounding box center [117, 18] width 28 height 11
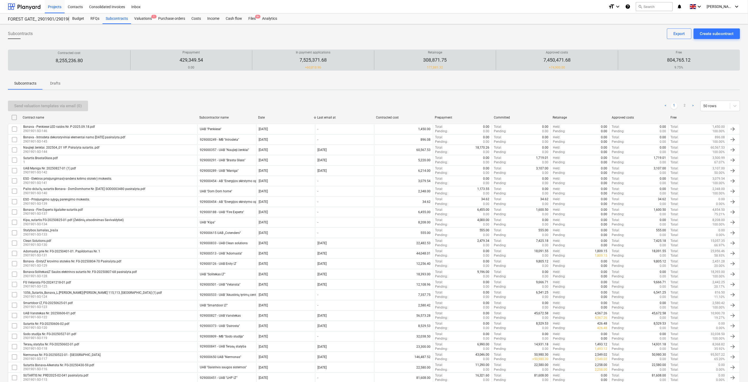
scroll to position [291, 0]
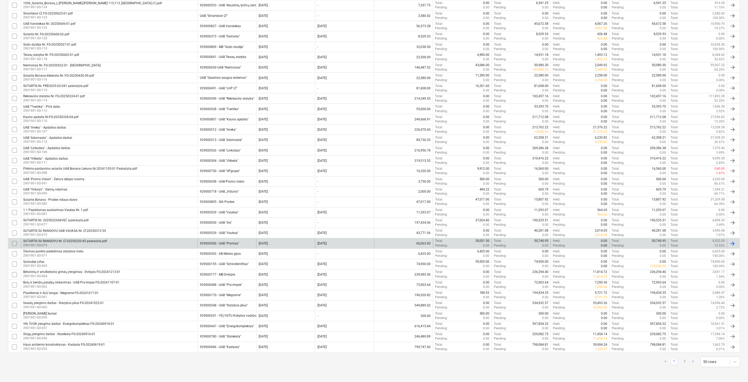
click at [155, 241] on div "SUTARTIS SU RANGOVU Nr. LT-20250220-45 pasirašyta.pdf 2901901-SO-073" at bounding box center [109, 243] width 177 height 9
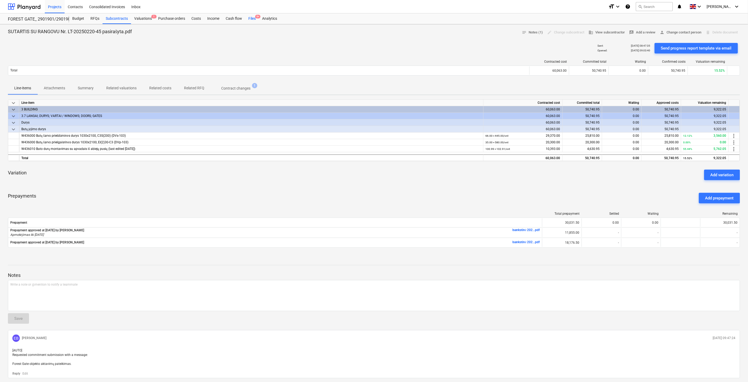
click at [254, 21] on div "Files 9+" at bounding box center [252, 18] width 14 height 11
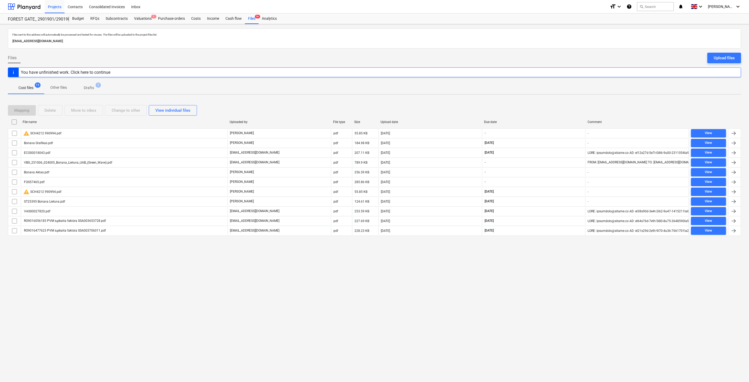
click at [580, 273] on div "Files sent to this address will automatically be processed and tested for virus…" at bounding box center [374, 203] width 749 height 358
click at [669, 4] on button "search Search" at bounding box center [655, 6] width 37 height 9
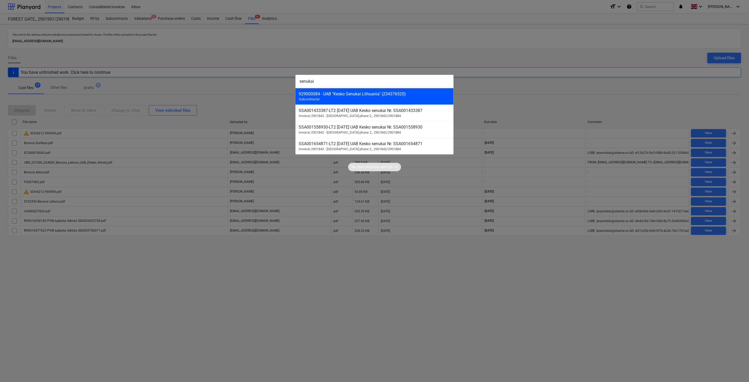
type input "senukai"
click at [370, 97] on div "929000084 - UAB "Kesko Senukai Lithuania" (234376520) Subcontractor" at bounding box center [375, 96] width 158 height 17
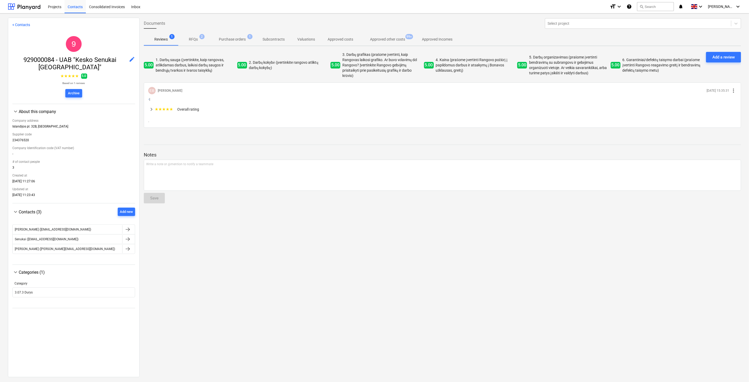
click at [383, 41] on p "Approved other costs" at bounding box center [387, 40] width 35 height 6
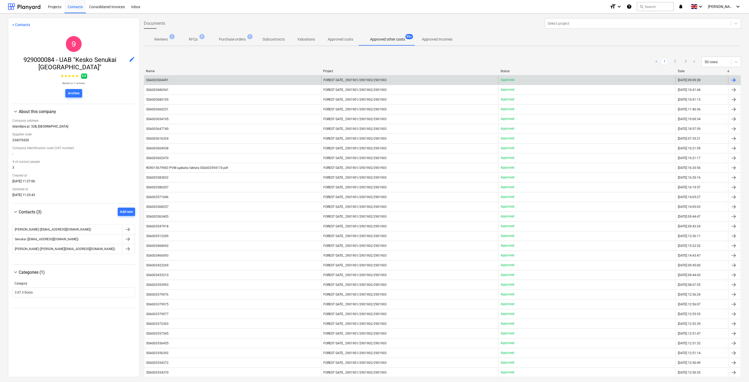
click at [246, 80] on div "SSA003504491" at bounding box center [232, 80] width 177 height 8
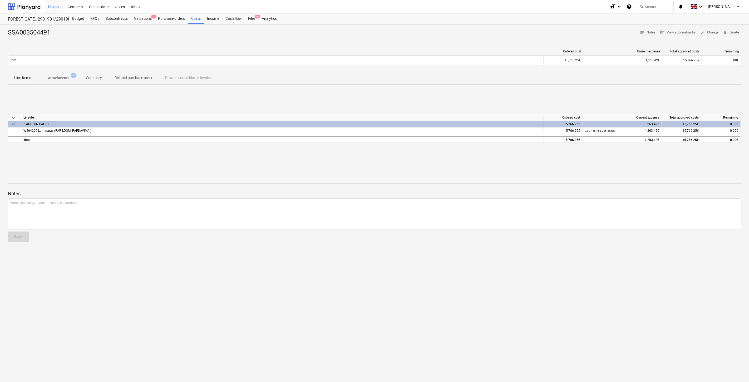
click at [440, 167] on div "keyboard_arrow_down Line-item Ordered cost Current expense Total approved costs…" at bounding box center [375, 128] width 734 height 79
click at [451, 164] on div "keyboard_arrow_down Line-item Ordered cost Current expense Total approved costs…" at bounding box center [375, 128] width 734 height 79
click at [58, 72] on button "Attachments 1" at bounding box center [58, 78] width 42 height 13
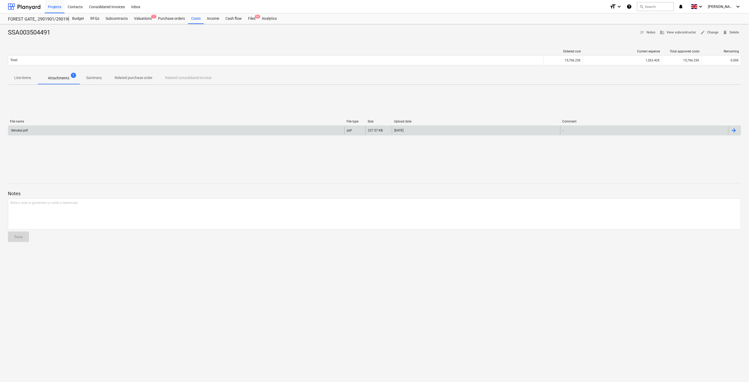
click at [72, 128] on div "Senukai.pdf" at bounding box center [176, 130] width 336 height 8
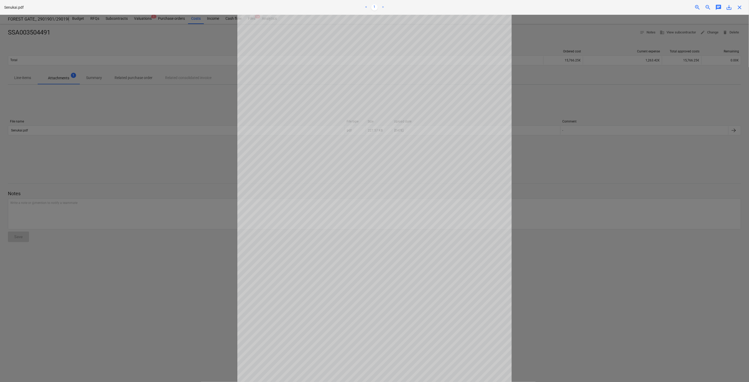
click at [729, 7] on span "save_alt" at bounding box center [729, 7] width 6 height 6
click at [738, 5] on span "close" at bounding box center [740, 7] width 6 height 6
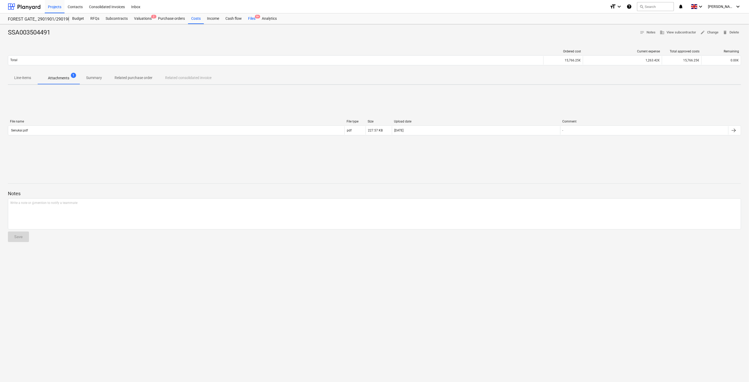
drag, startPoint x: 250, startPoint y: 17, endPoint x: 250, endPoint y: 23, distance: 6.1
click at [250, 17] on div "Files 9+" at bounding box center [252, 18] width 14 height 11
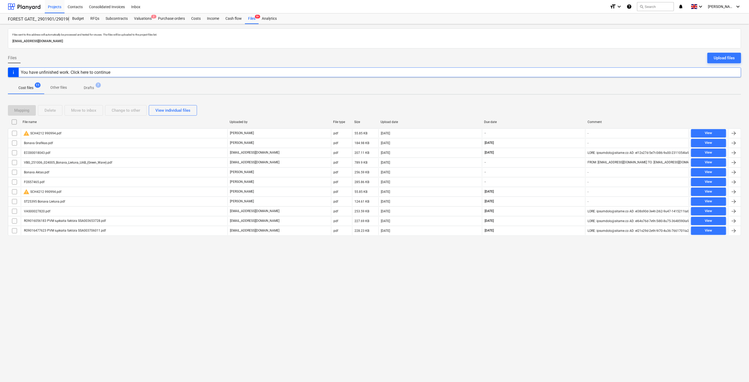
click at [558, 306] on div "Files sent to this address will automatically be processed and tested for virus…" at bounding box center [374, 203] width 749 height 358
click at [565, 291] on div "Files sent to this address will automatically be processed and tested for virus…" at bounding box center [374, 203] width 749 height 358
click at [143, 17] on div "Valuations 2" at bounding box center [143, 18] width 24 height 11
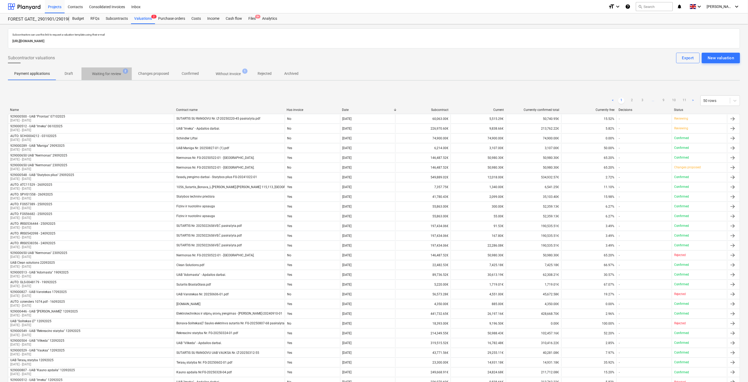
click at [110, 71] on p "Waiting for review" at bounding box center [106, 74] width 29 height 6
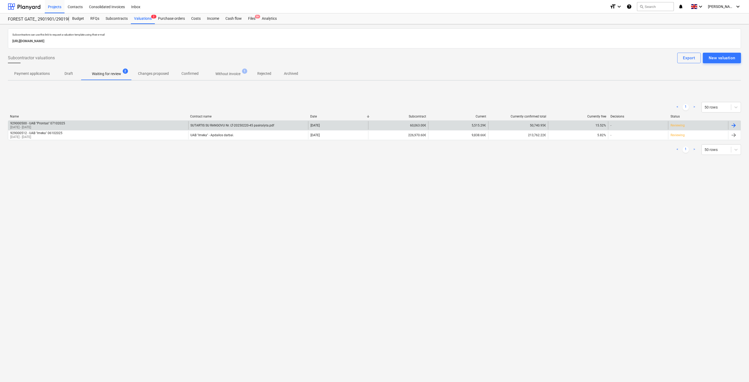
click at [236, 127] on div "SUTARTIS SU RANGOVU Nr. LT-20250220-45 pasirašyta.pdf" at bounding box center [248, 125] width 120 height 8
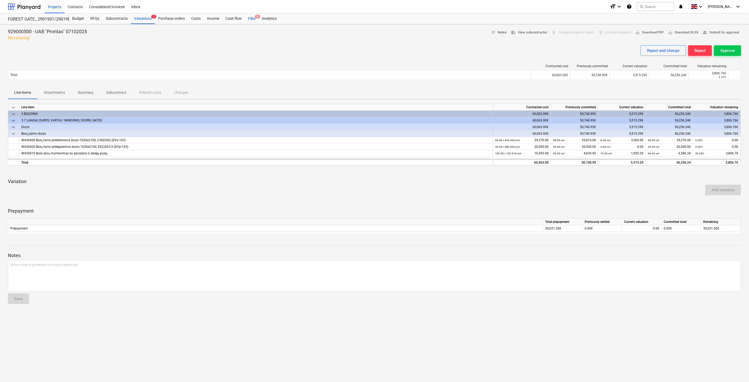
click at [253, 22] on div "Files 9+" at bounding box center [252, 18] width 14 height 11
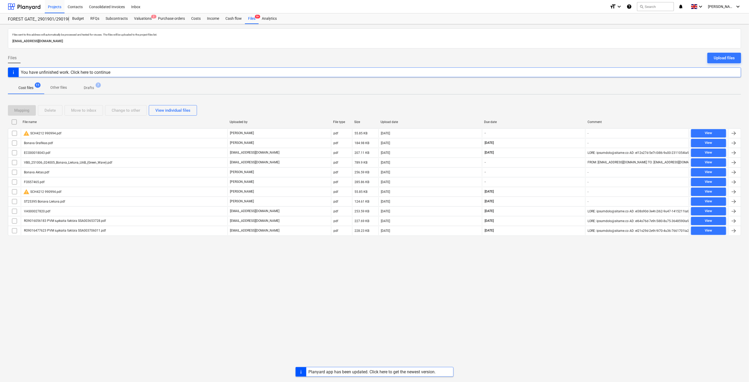
click at [539, 319] on div "Files sent to this address will automatically be processed and tested for virus…" at bounding box center [374, 203] width 749 height 358
click at [357, 370] on div "Planyard app has been updated. Click here to get the newest version." at bounding box center [372, 371] width 127 height 5
drag, startPoint x: 143, startPoint y: 22, endPoint x: 156, endPoint y: 18, distance: 13.5
click at [143, 22] on div "Valuations 2" at bounding box center [143, 18] width 24 height 11
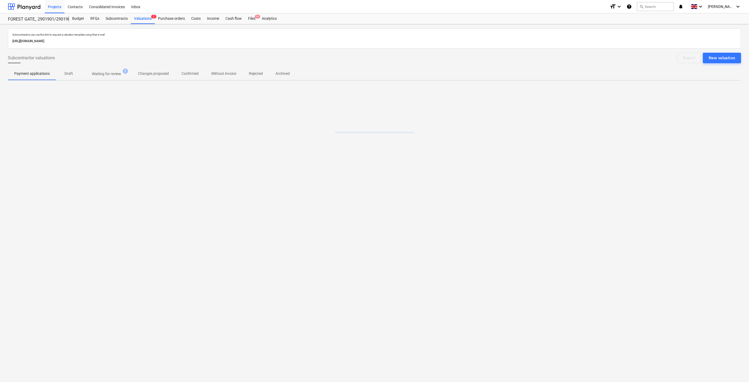
click at [113, 74] on p "Waiting for review" at bounding box center [106, 74] width 29 height 6
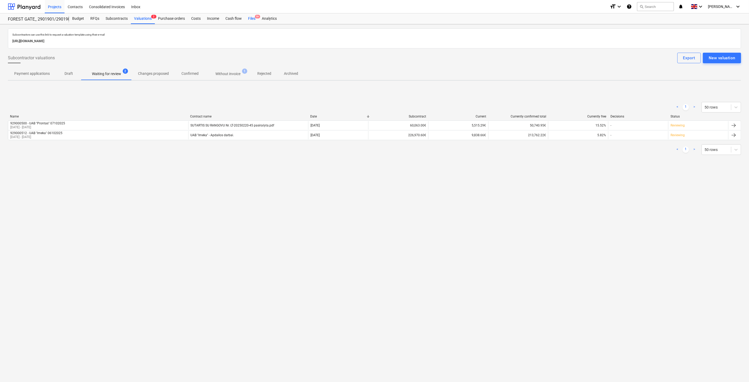
click at [252, 18] on div "Files 9+" at bounding box center [252, 18] width 14 height 11
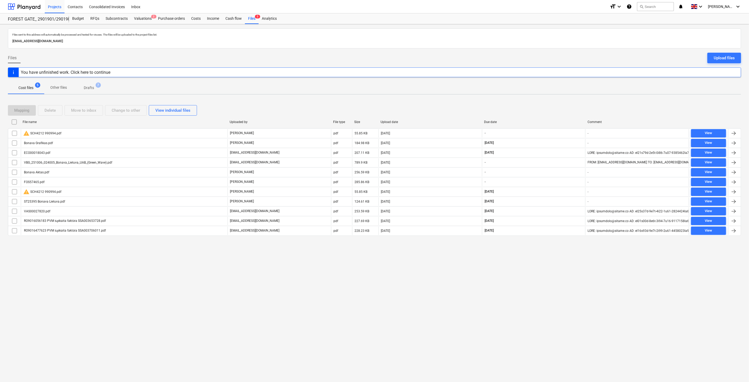
drag, startPoint x: 573, startPoint y: 95, endPoint x: 609, endPoint y: 66, distance: 46.6
click at [576, 93] on div "Files sent to this address will automatically be processed and tested for virus…" at bounding box center [374, 203] width 749 height 358
click at [659, 11] on button "search Search" at bounding box center [655, 6] width 37 height 9
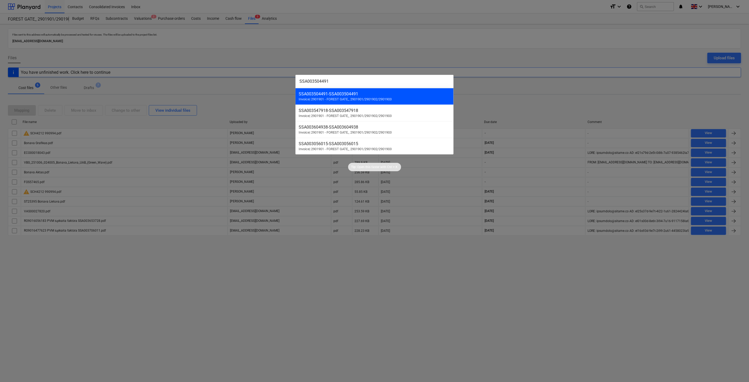
type input "SSA003504491"
click at [397, 95] on div "SSA003504491 - SSA003504491" at bounding box center [375, 93] width 152 height 5
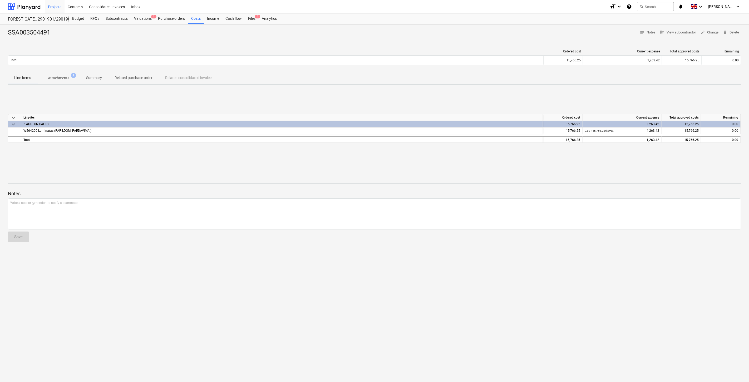
click at [625, 165] on div "keyboard_arrow_down Line-item Ordered cost Current expense Total approved costs…" at bounding box center [375, 128] width 734 height 79
click at [630, 162] on div "keyboard_arrow_down Line-item Ordered cost Current expense Total approved costs…" at bounding box center [375, 128] width 734 height 79
click at [54, 81] on span "Attachments 1" at bounding box center [58, 77] width 42 height 9
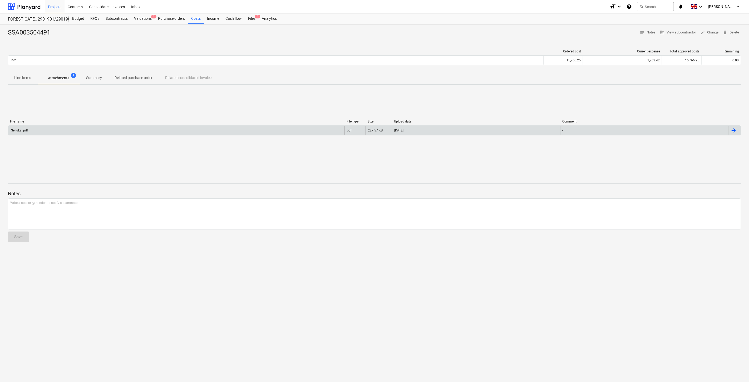
click at [74, 129] on div "Senukai.pdf" at bounding box center [176, 130] width 336 height 8
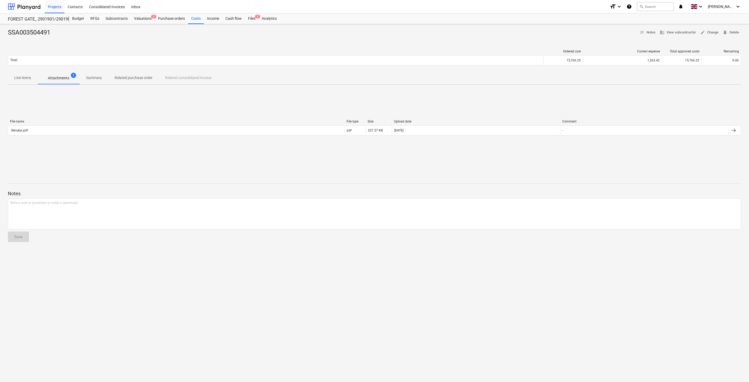
click at [378, 155] on div "File name File type Size Upload date Comment Senukai.pdf pdf 227.57 KB 06.10.20…" at bounding box center [375, 128] width 734 height 79
drag, startPoint x: 395, startPoint y: 149, endPoint x: 107, endPoint y: 152, distance: 287.5
click at [394, 149] on div "File name File type Size Upload date Comment Senukai.pdf pdf 227.57 KB 06.10.20…" at bounding box center [375, 128] width 734 height 79
click at [38, 4] on div at bounding box center [24, 6] width 33 height 13
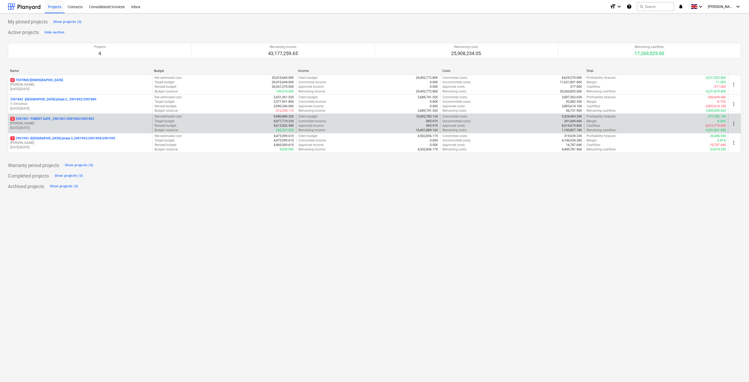
click at [92, 125] on p "[PERSON_NAME]" at bounding box center [80, 123] width 140 height 4
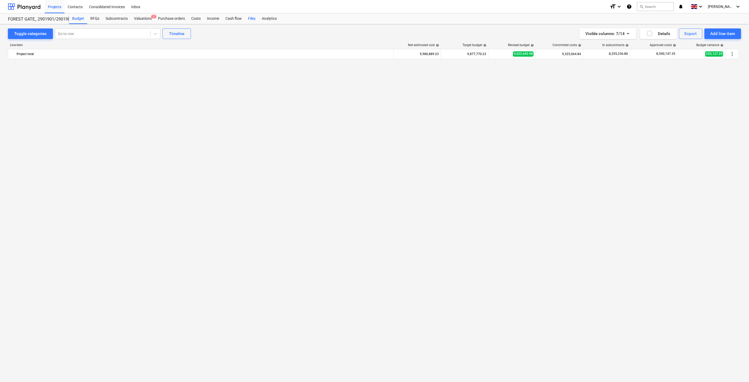
click at [249, 19] on div "Files" at bounding box center [252, 18] width 14 height 11
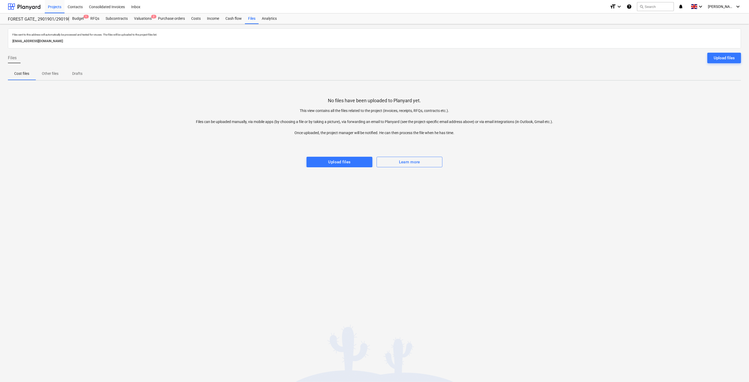
drag, startPoint x: 536, startPoint y: 148, endPoint x: 676, endPoint y: 80, distance: 155.8
click at [539, 146] on div at bounding box center [375, 151] width 734 height 11
click at [719, 54] on button "Upload files" at bounding box center [725, 58] width 34 height 11
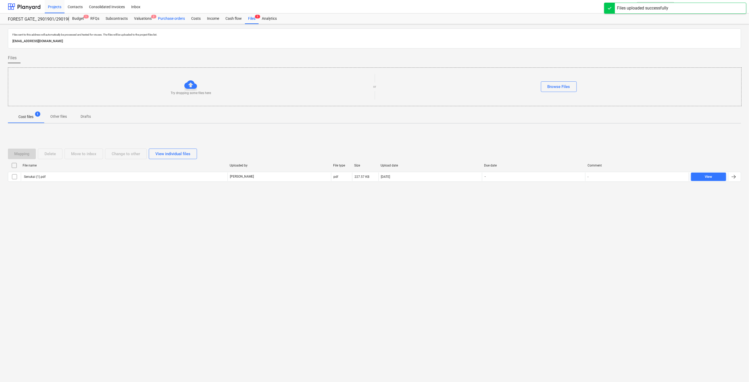
click at [177, 19] on div "Purchase orders" at bounding box center [171, 18] width 33 height 11
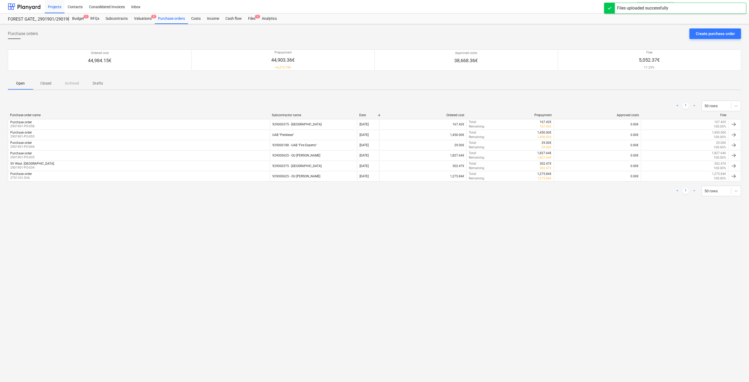
click at [53, 85] on span "Closed" at bounding box center [45, 83] width 25 height 9
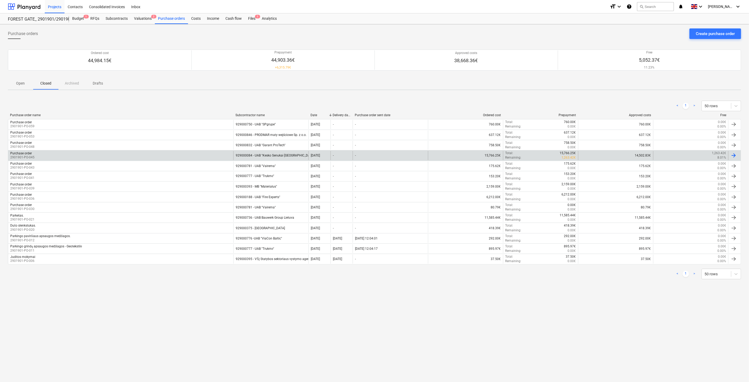
click at [294, 156] on div "929000084 - UAB "Kesko Senukai [GEOGRAPHIC_DATA]"" at bounding box center [270, 155] width 75 height 9
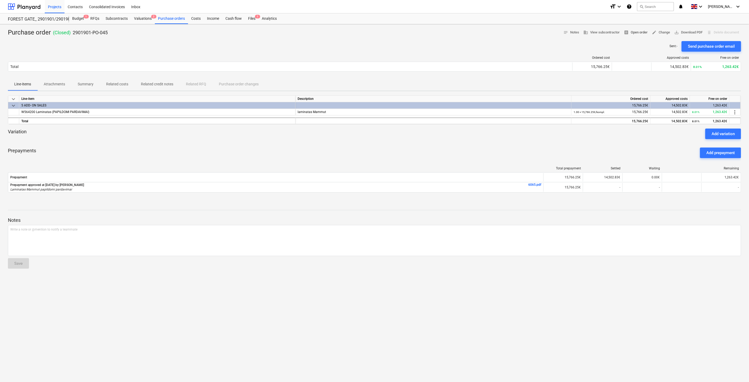
click at [633, 33] on span "receipt Open order" at bounding box center [636, 33] width 24 height 6
click at [251, 18] on div "Files 1" at bounding box center [252, 18] width 14 height 11
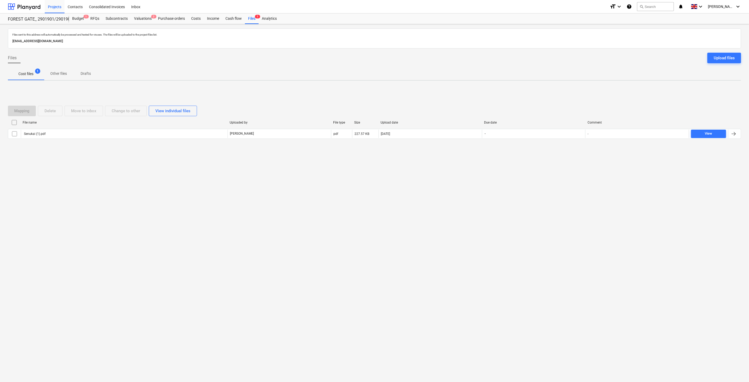
drag, startPoint x: 347, startPoint y: 90, endPoint x: 612, endPoint y: 27, distance: 272.7
click at [347, 90] on div "Mapping Delete Move to inbox Change to other View individual files File name Up…" at bounding box center [375, 124] width 734 height 79
click at [667, 5] on button "search Search" at bounding box center [655, 6] width 37 height 9
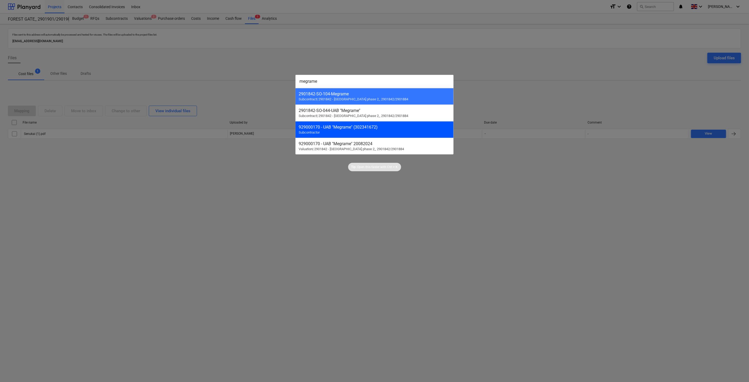
type input "megrame"
click at [392, 128] on div "929000170 - UAB "Megrame" (302341672)" at bounding box center [375, 127] width 152 height 5
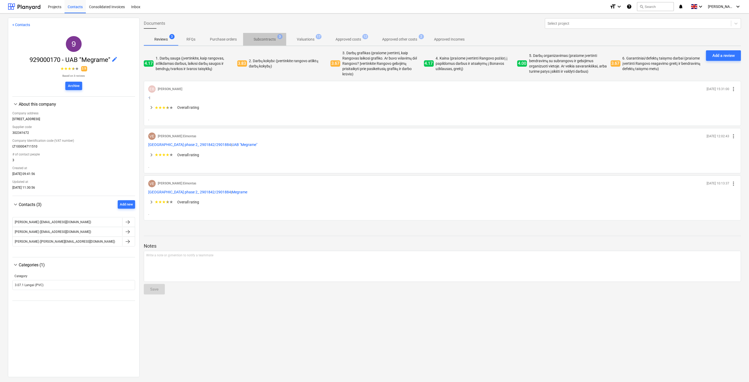
click at [274, 41] on p "Subcontracts" at bounding box center [265, 40] width 22 height 6
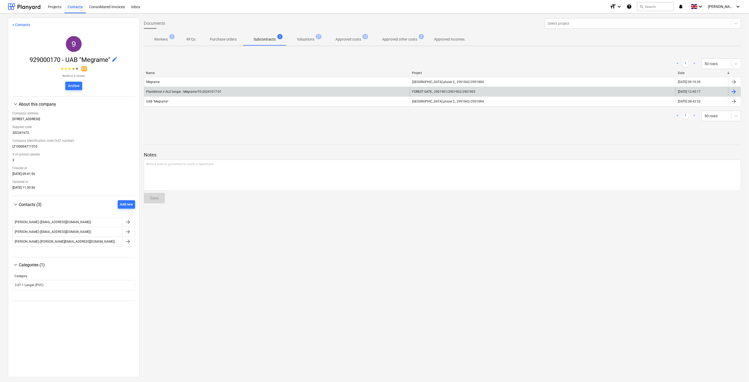
click at [319, 89] on div "Plastikiniai ir ALU langai - Megrame FG-20241017-01" at bounding box center [277, 91] width 266 height 8
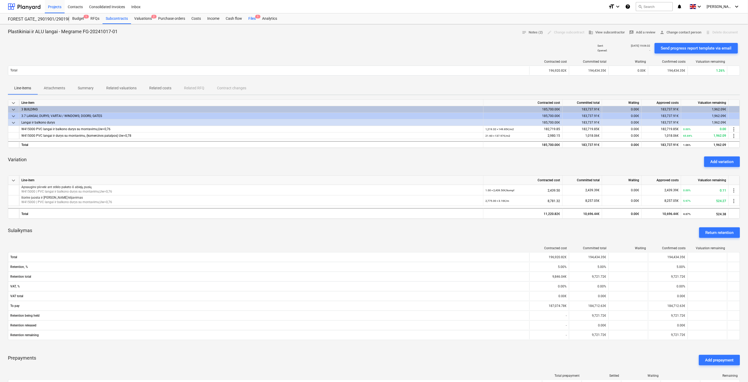
click at [245, 17] on div "Files 1" at bounding box center [252, 18] width 14 height 11
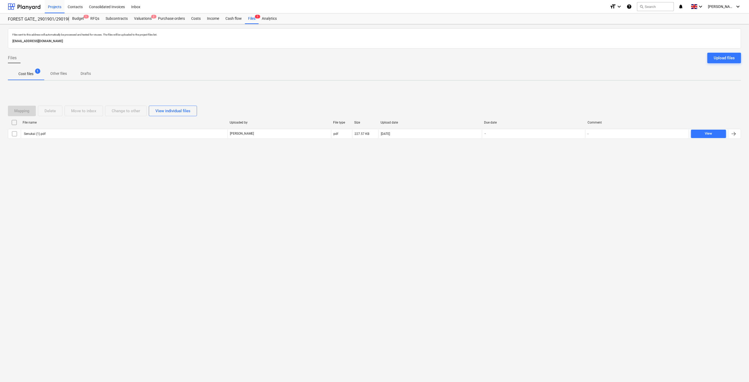
click at [517, 168] on div "Files sent to this address will automatically be processed and tested for virus…" at bounding box center [374, 203] width 749 height 358
click at [530, 159] on div "Mapping Delete Move to inbox Change to other View individual files File name Up…" at bounding box center [375, 124] width 734 height 79
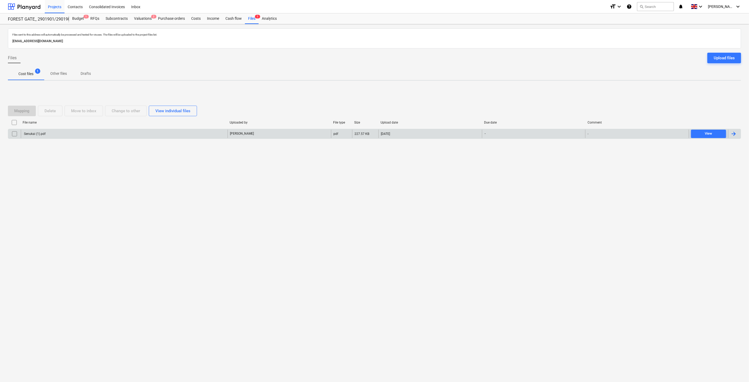
click at [116, 135] on div "Senukai (1).pdf" at bounding box center [124, 134] width 207 height 8
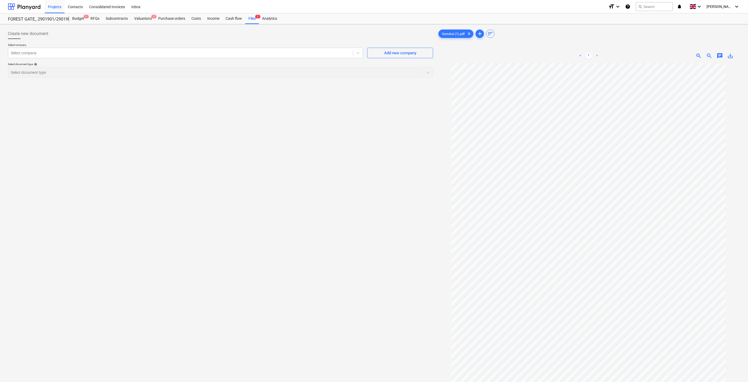
click at [355, 181] on div "Create new document Select company Select company Add new company Select docume…" at bounding box center [220, 229] width 429 height 406
click at [375, 168] on div "Create new document Select company Select company Add new company Select docume…" at bounding box center [220, 229] width 429 height 406
click at [415, 114] on div "Create new document Select company Select company Add new company Select docume…" at bounding box center [220, 229] width 429 height 406
click at [425, 102] on div "Create new document Select company Select company Add new company Select docume…" at bounding box center [220, 229] width 429 height 406
click at [428, 99] on div "Create new document Select company Select company Add new company Select docume…" at bounding box center [220, 229] width 429 height 406
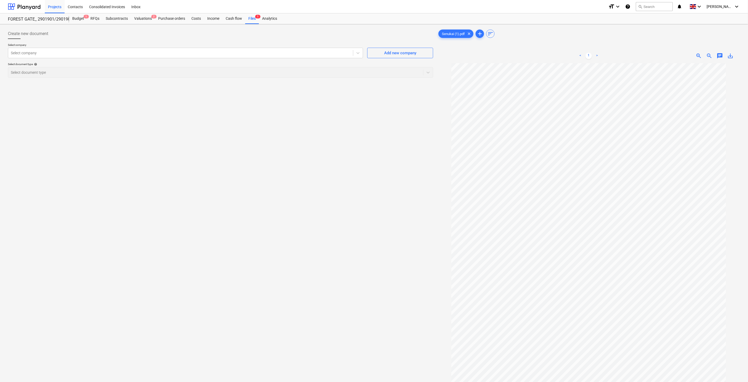
click at [436, 88] on div "Senukai (1).pdf clear add sort < 1 > zoom_in zoom_out chat 0 save_alt" at bounding box center [588, 229] width 307 height 406
click at [404, 134] on div "Create new document Select company Select company Add new company Select docume…" at bounding box center [220, 229] width 429 height 406
click at [422, 111] on div "Create new document Select company Select company Add new company Select docume…" at bounding box center [220, 229] width 429 height 406
click at [428, 104] on div "Create new document Select company Select company Add new company Select docume…" at bounding box center [220, 229] width 429 height 406
click at [430, 99] on div "Create new document Select company Select company Add new company Select docume…" at bounding box center [220, 229] width 429 height 406
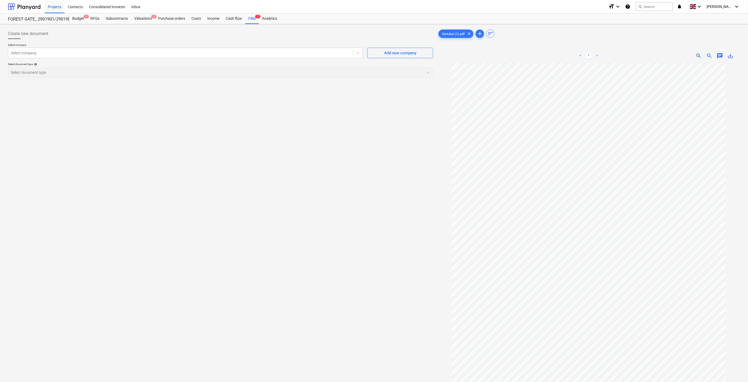
click at [144, 24] on div "FOREST GATE_ 2901901/2901902/2901903 Budget 1 RFQs Subcontracts Valuations 2 Pu…" at bounding box center [374, 18] width 748 height 11
click at [143, 20] on div "Valuations 2" at bounding box center [143, 18] width 24 height 11
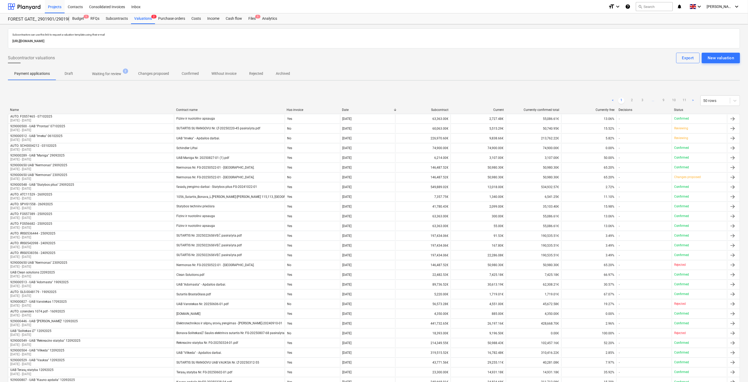
click at [232, 72] on p "Without invoice" at bounding box center [223, 74] width 25 height 6
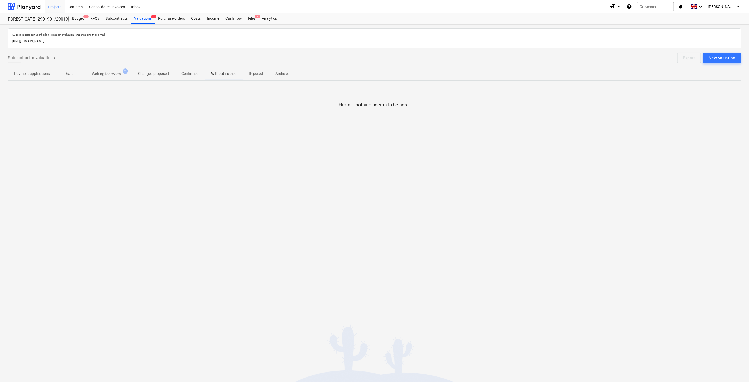
click at [253, 73] on p "Rejected" at bounding box center [256, 74] width 14 height 6
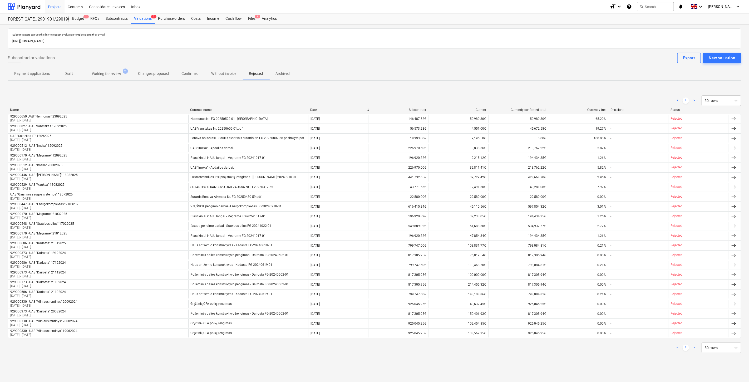
click at [431, 75] on div "Payment applications Draft Waiting for review 2 Changes proposed Confirmed With…" at bounding box center [375, 73] width 734 height 13
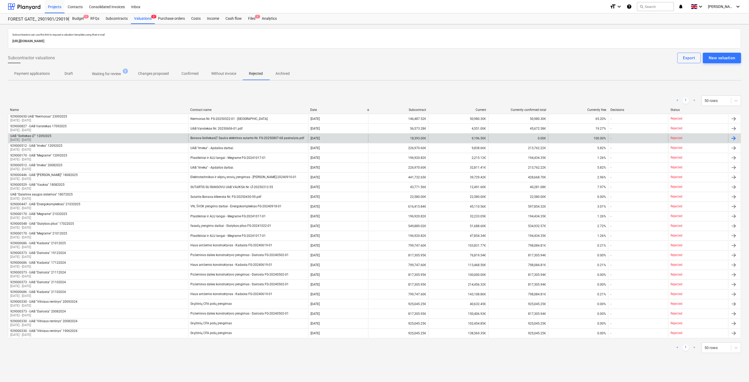
click at [447, 140] on div "9,196.50€" at bounding box center [458, 138] width 60 height 8
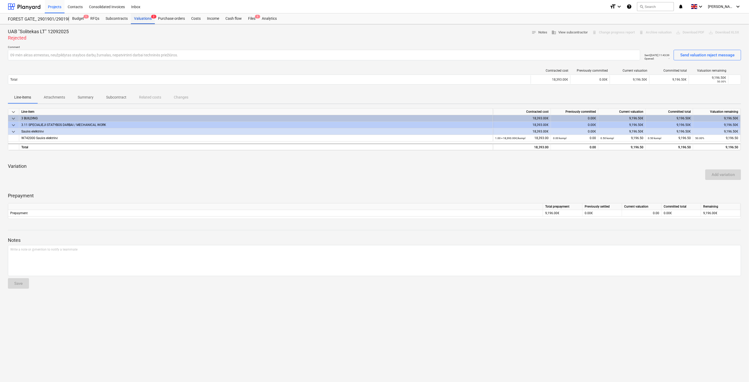
click at [149, 21] on div "Valuations 2" at bounding box center [143, 18] width 24 height 11
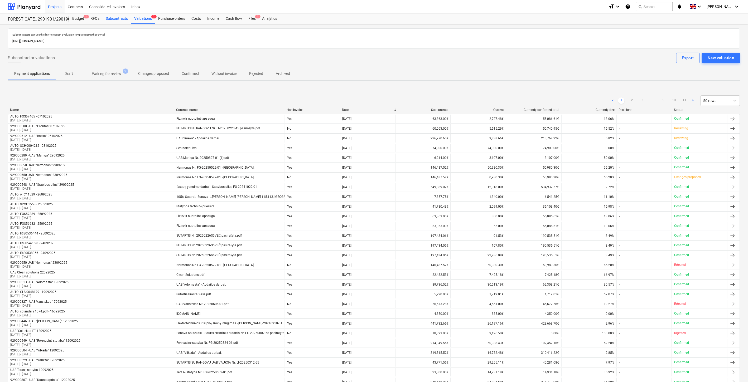
click at [120, 19] on div "Subcontracts" at bounding box center [117, 18] width 28 height 11
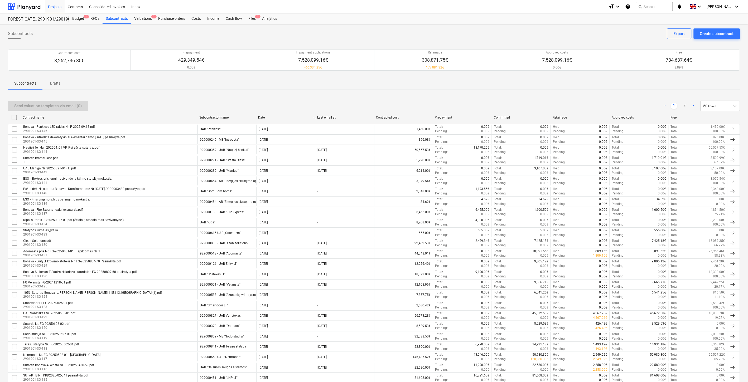
drag, startPoint x: 115, startPoint y: 18, endPoint x: 179, endPoint y: 97, distance: 101.2
click at [115, 18] on div "Subcontracts" at bounding box center [117, 18] width 28 height 11
click at [179, 97] on div "Send valuation templates via email (0) < 1 2 > 50 rows Contract name Subcontrac…" at bounding box center [374, 378] width 732 height 569
click at [151, 277] on div "Bonava-SolitekasLT Saulės elektrinės sutartis Nr. FG-20250807-68 pasirašyta.pdf…" at bounding box center [109, 274] width 177 height 9
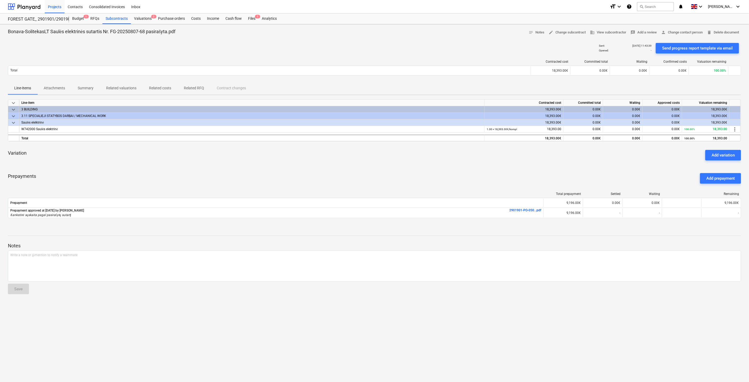
drag, startPoint x: 51, startPoint y: 90, endPoint x: 64, endPoint y: 101, distance: 17.7
click at [51, 89] on p "Attachments" at bounding box center [54, 88] width 21 height 6
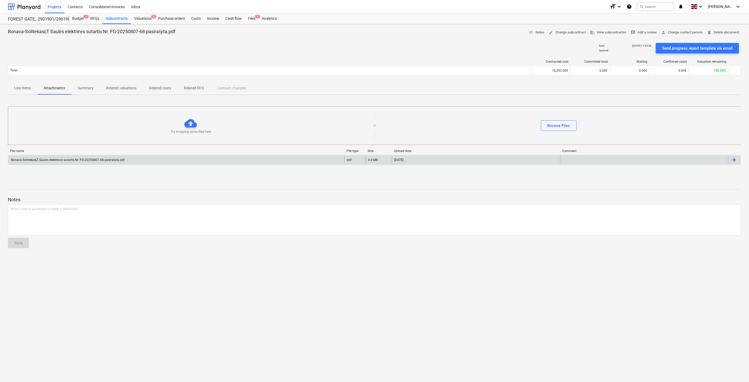
click at [133, 159] on div "Bonava-SolitekasLT Saulės elektrinės sutartis Nr. FG-20250807-68 pasirašyta.pdf" at bounding box center [176, 160] width 336 height 8
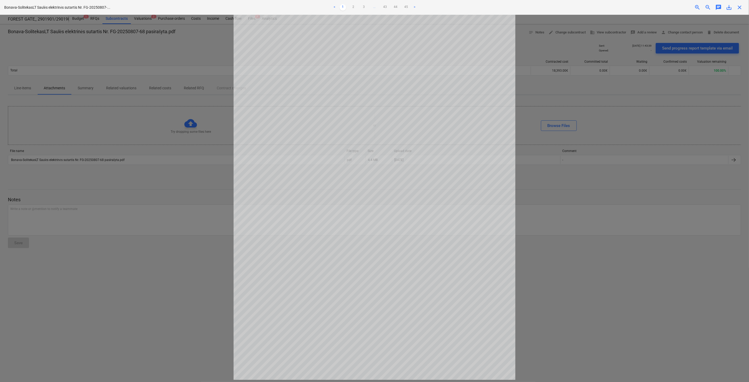
click at [728, 7] on span "save_alt" at bounding box center [729, 7] width 6 height 6
